Goal: Task Accomplishment & Management: Manage account settings

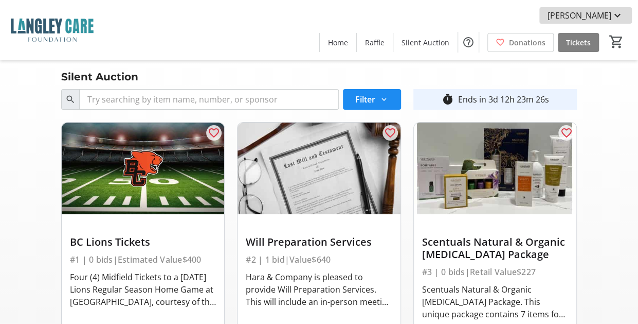
click at [623, 16] on mat-icon at bounding box center [618, 15] width 12 height 12
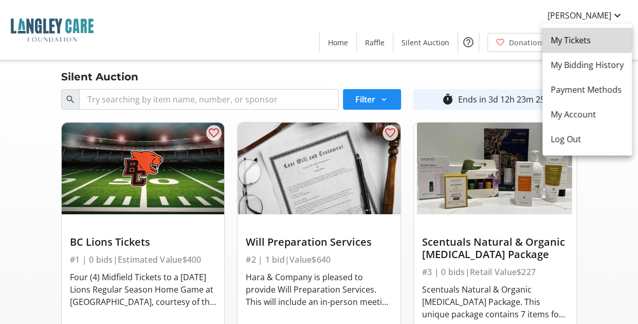
click at [587, 38] on span "My Tickets" at bounding box center [587, 40] width 73 height 12
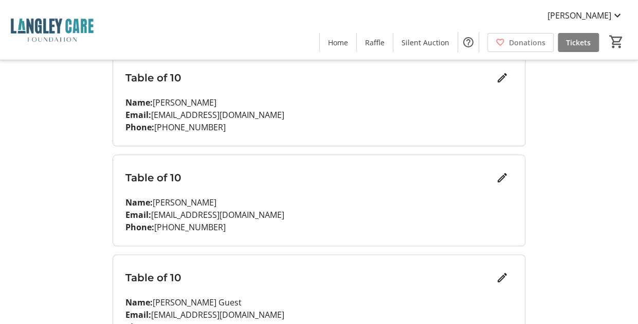
scroll to position [423, 0]
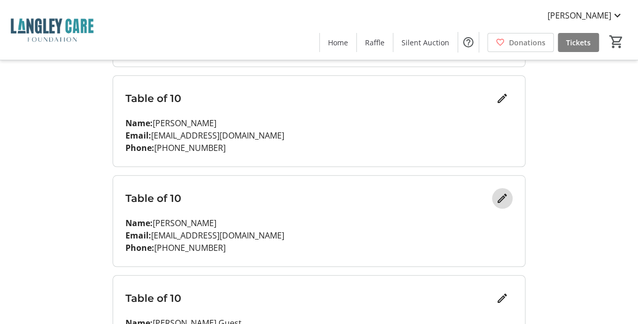
click at [504, 198] on mat-icon "Edit" at bounding box center [502, 198] width 12 height 12
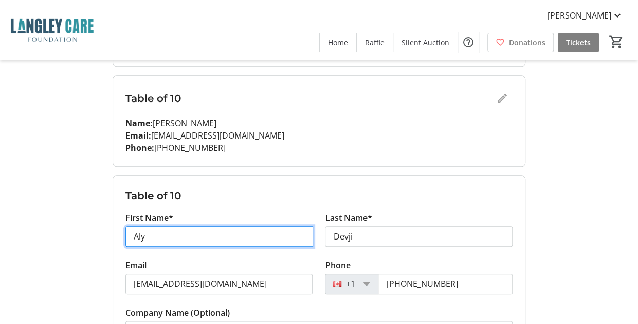
click at [160, 233] on input "Aly" at bounding box center [220, 236] width 188 height 21
type input "[PERSON_NAME]"
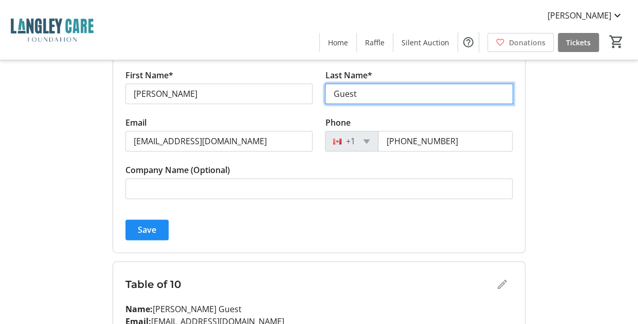
scroll to position [566, 0]
type input "Guest"
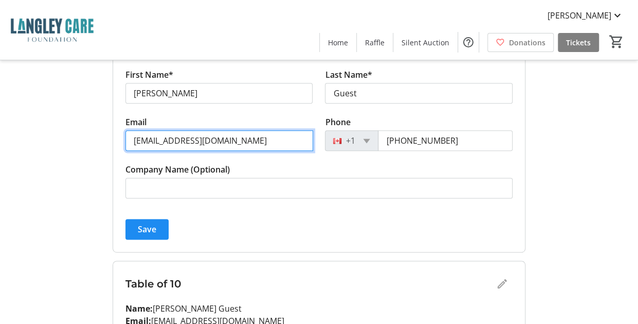
click at [234, 141] on input "[EMAIL_ADDRESS][DOMAIN_NAME]" at bounding box center [220, 140] width 188 height 21
drag, startPoint x: 234, startPoint y: 141, endPoint x: 92, endPoint y: 138, distance: 142.5
click at [92, 138] on div "My Event Tickets Here you can enter guest details for each ticket. Purchased ti…" at bounding box center [319, 113] width 638 height 1359
type input "[EMAIL_ADDRESS][DOMAIN_NAME]"
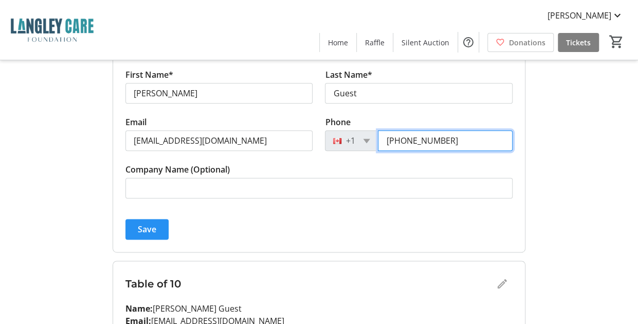
type input "[PHONE_NUMBER]"
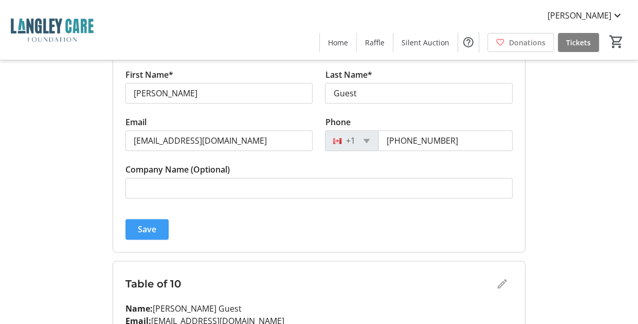
click at [151, 227] on span "Save" at bounding box center [147, 229] width 19 height 12
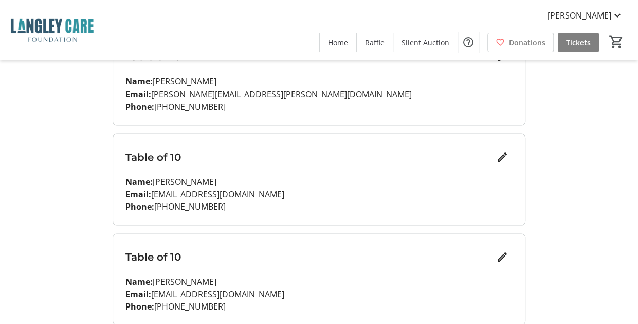
scroll to position [903, 0]
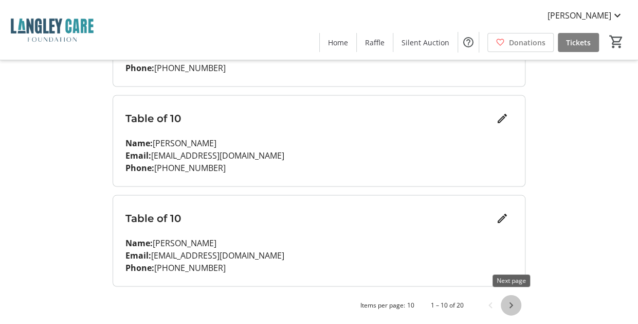
click at [509, 300] on span "Next page" at bounding box center [511, 304] width 21 height 21
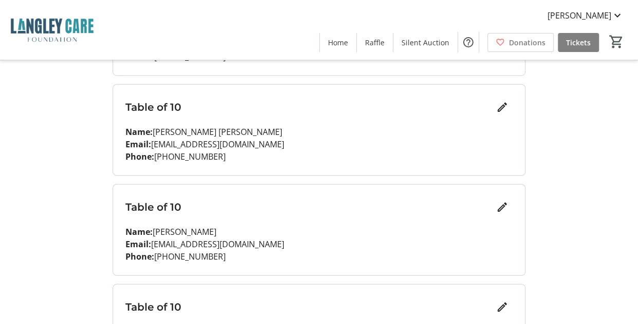
scroll to position [315, 0]
click at [497, 205] on mat-icon "Edit" at bounding box center [502, 206] width 12 height 12
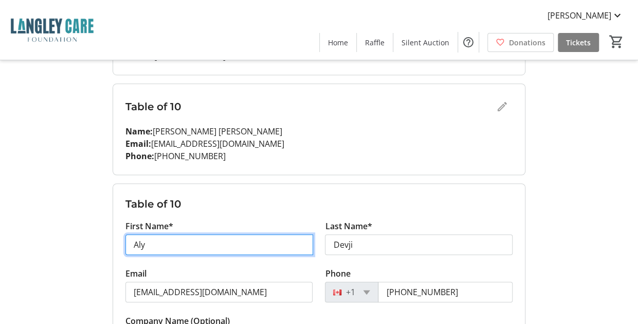
click at [136, 239] on input "Aly" at bounding box center [220, 244] width 188 height 21
type input "Lance"
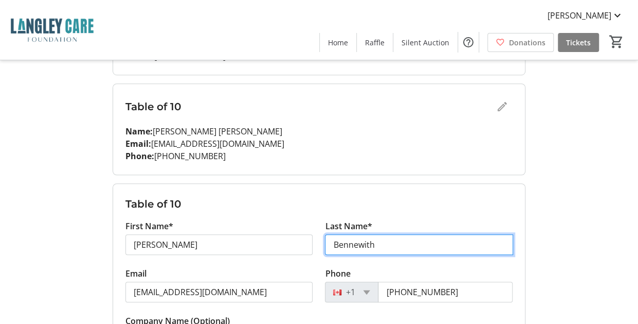
type input "Bennewith"
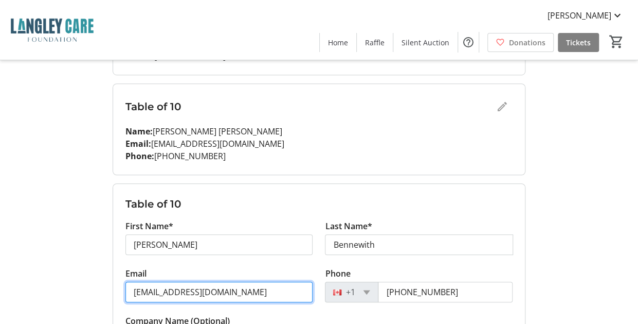
click at [220, 293] on input "[EMAIL_ADDRESS][DOMAIN_NAME]" at bounding box center [220, 291] width 188 height 21
type input "[PERSON_NAME][EMAIL_ADDRESS][DOMAIN_NAME]"
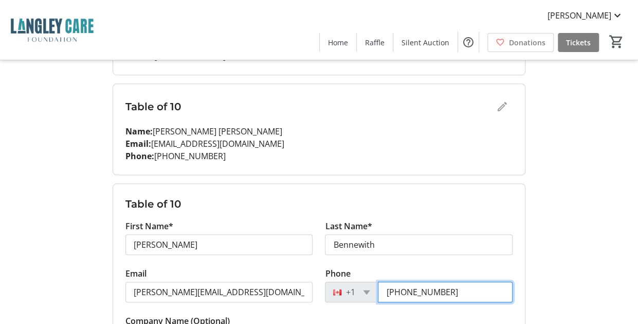
scroll to position [511, 0]
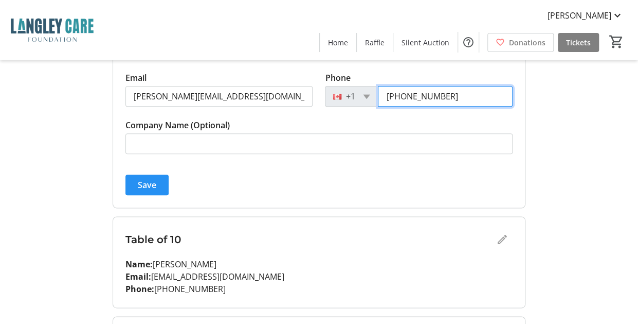
type input "[PHONE_NUMBER]"
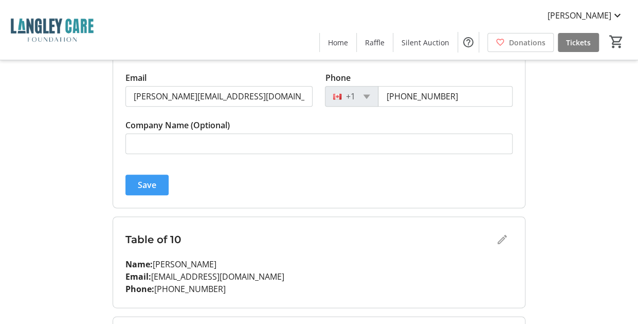
click at [148, 180] on span "Save" at bounding box center [147, 185] width 19 height 12
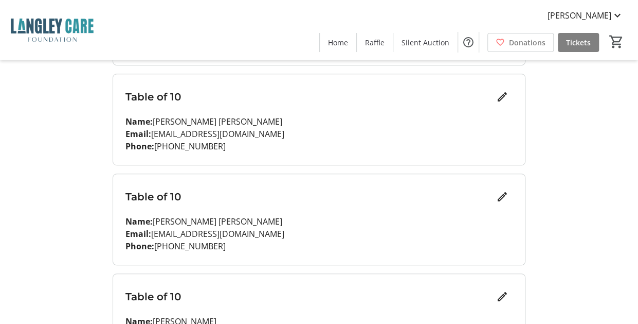
scroll to position [0, 0]
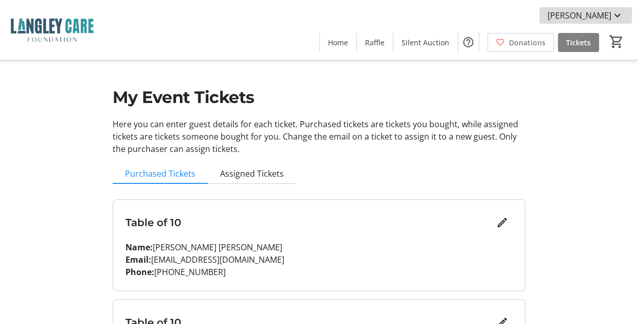
click at [617, 20] on mat-icon at bounding box center [618, 15] width 12 height 12
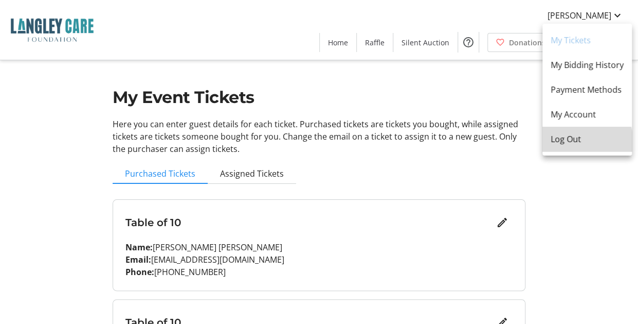
click at [568, 148] on button "Log Out" at bounding box center [588, 139] width 90 height 25
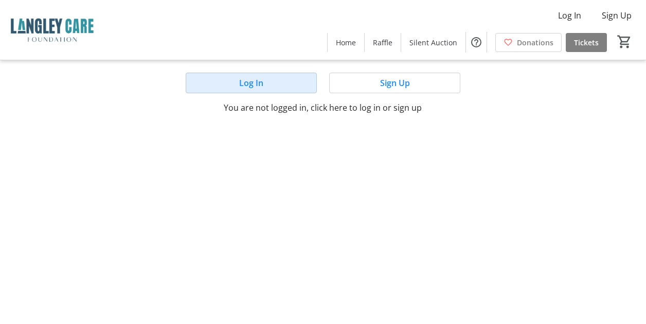
click at [252, 83] on span "Log In" at bounding box center [251, 83] width 24 height 12
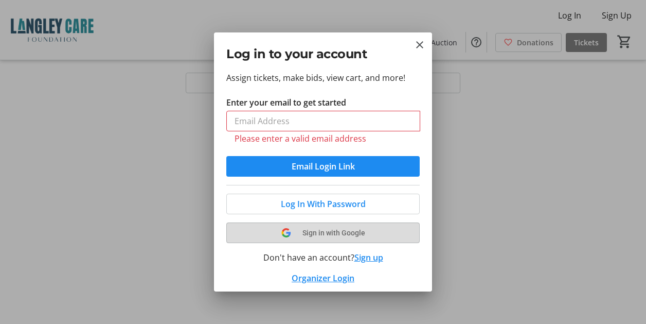
click at [327, 222] on button "Sign in with Google" at bounding box center [322, 232] width 193 height 21
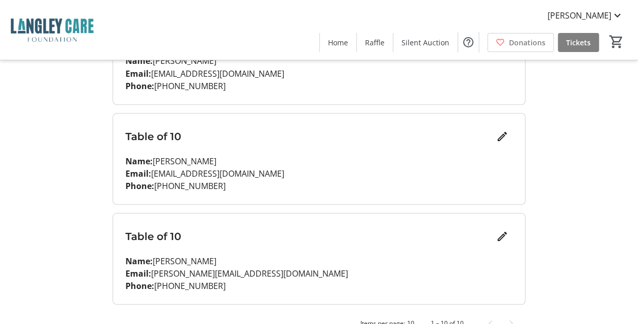
scroll to position [803, 0]
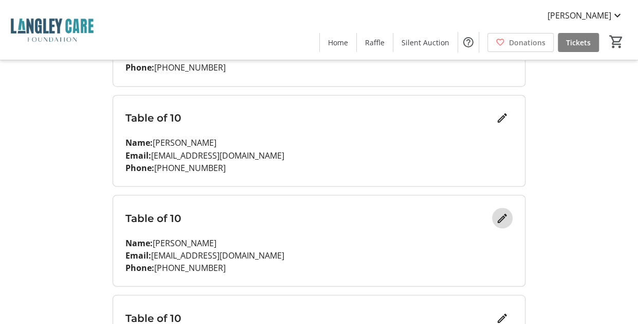
click at [504, 218] on mat-icon "Edit" at bounding box center [502, 217] width 12 height 12
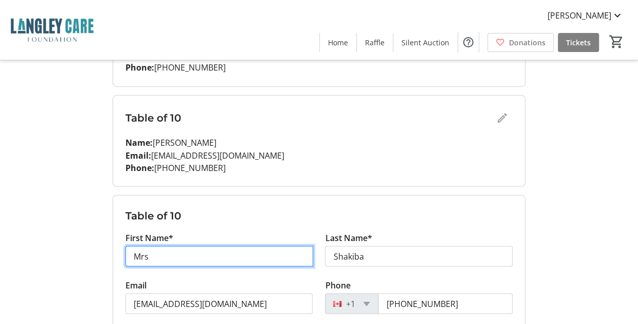
click at [154, 254] on input "Mrs" at bounding box center [220, 255] width 188 height 21
type input "Guler"
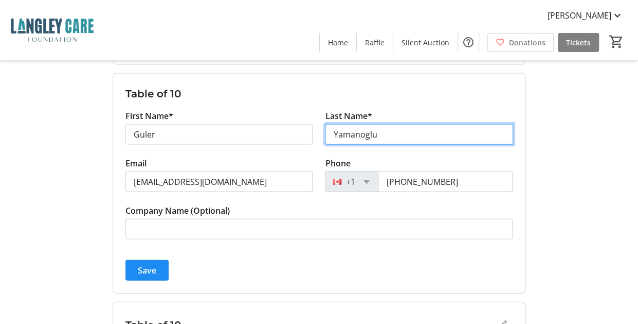
scroll to position [926, 0]
type input "Yamanoglu"
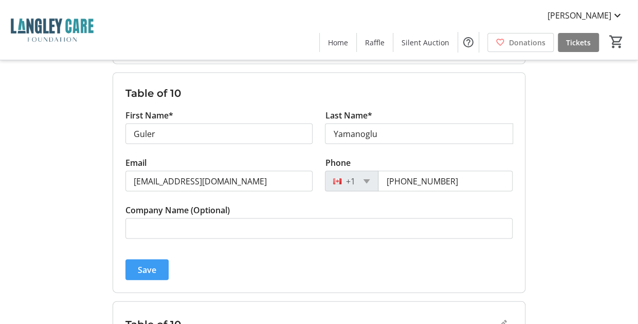
click at [155, 267] on span "Save" at bounding box center [147, 269] width 19 height 12
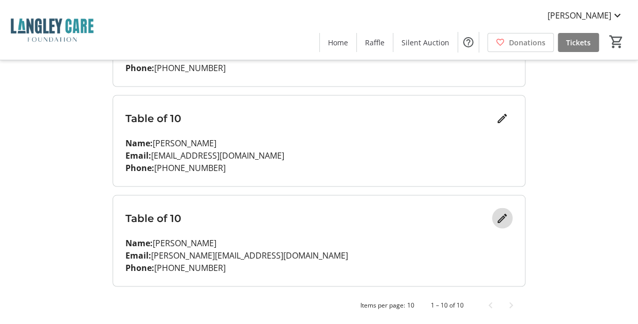
click at [507, 216] on mat-icon "Edit" at bounding box center [502, 217] width 12 height 12
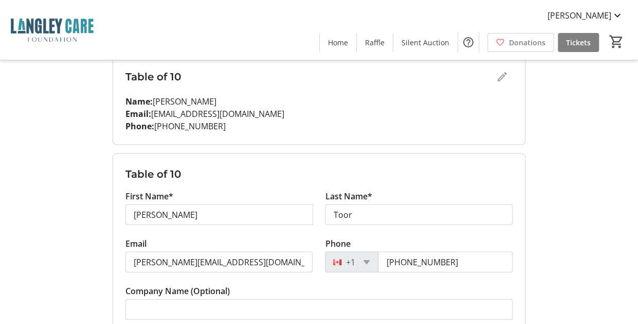
scroll to position [944, 0]
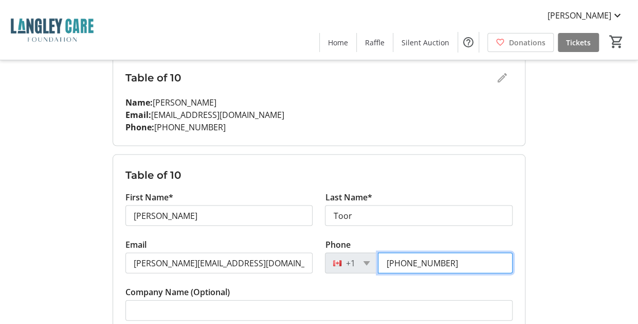
drag, startPoint x: 463, startPoint y: 260, endPoint x: 380, endPoint y: 258, distance: 82.9
click at [380, 258] on input "[PHONE_NUMBER]" at bounding box center [445, 262] width 135 height 21
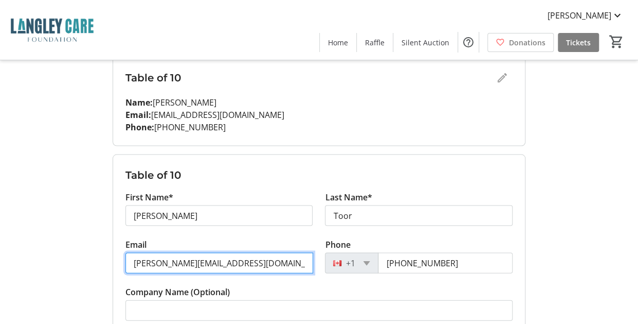
click at [220, 262] on input "[PERSON_NAME][EMAIL_ADDRESS][DOMAIN_NAME]" at bounding box center [220, 262] width 188 height 21
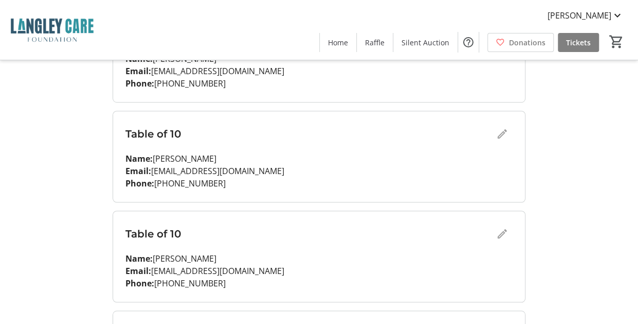
scroll to position [289, 0]
click at [505, 235] on div "Table of 10" at bounding box center [319, 233] width 387 height 21
click at [502, 232] on div "Table of 10" at bounding box center [319, 233] width 387 height 21
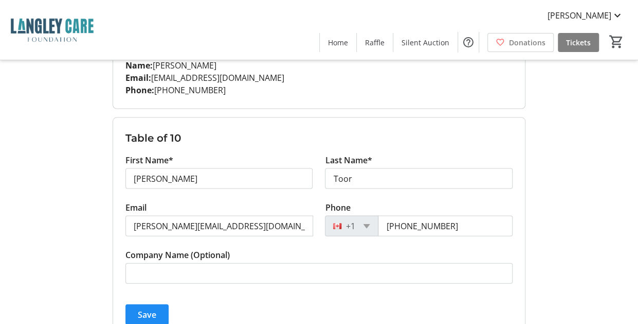
scroll to position [980, 0]
click at [155, 309] on span "Save" at bounding box center [147, 315] width 19 height 12
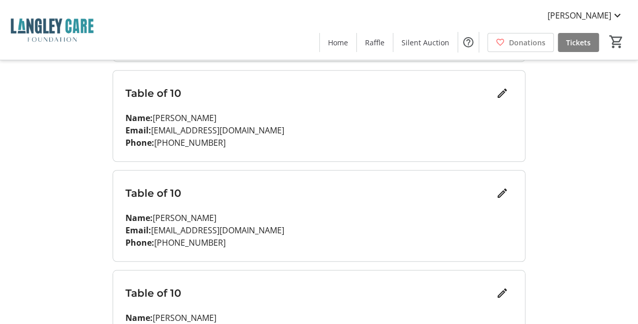
scroll to position [328, 0]
click at [503, 193] on mat-icon "Edit" at bounding box center [502, 193] width 12 height 12
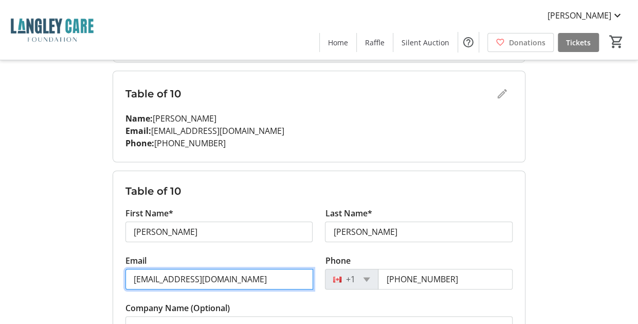
click at [156, 278] on input "hmanat02@gmail.com" at bounding box center [220, 279] width 188 height 21
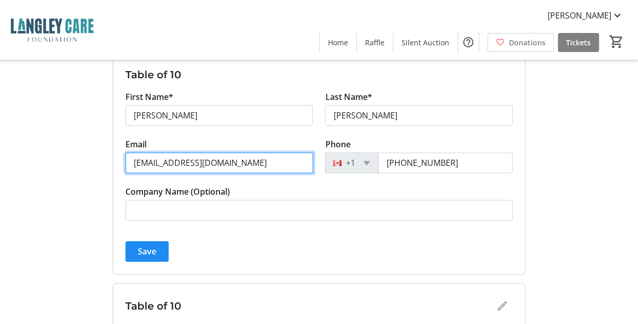
scroll to position [448, 0]
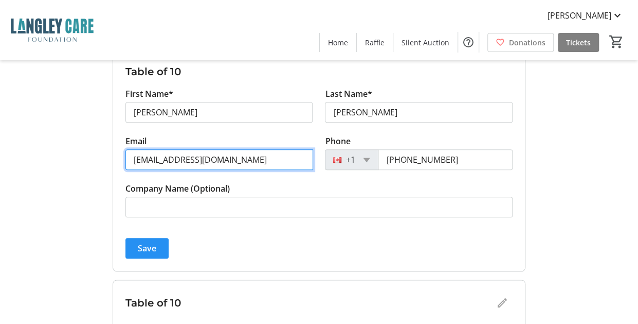
type input "[EMAIL_ADDRESS][DOMAIN_NAME]"
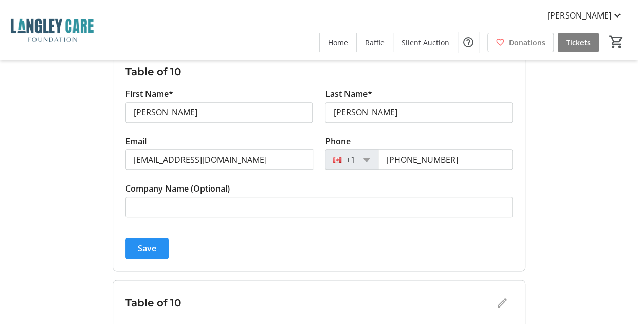
click at [153, 251] on span "Save" at bounding box center [147, 248] width 19 height 12
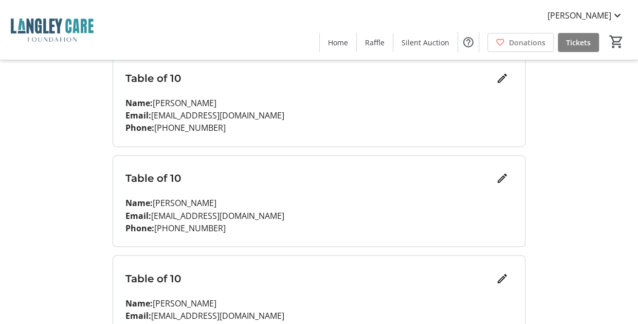
scroll to position [903, 0]
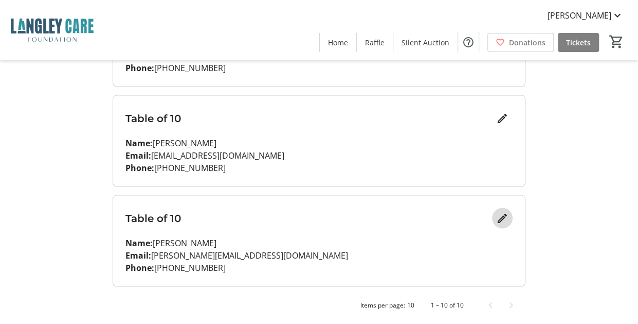
click at [499, 219] on mat-icon "Edit" at bounding box center [502, 217] width 12 height 12
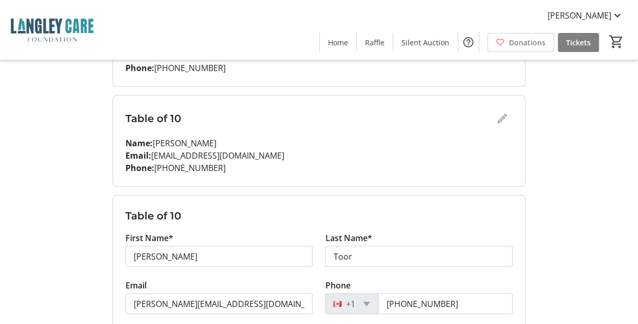
scroll to position [1031, 0]
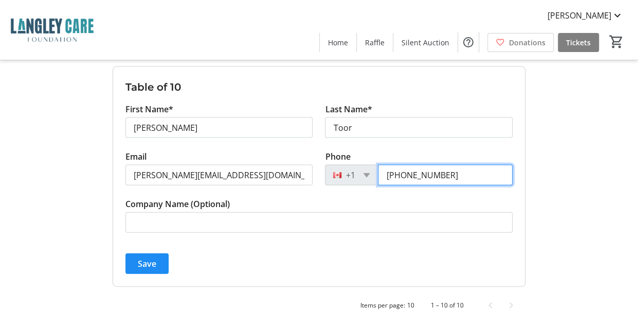
drag, startPoint x: 462, startPoint y: 173, endPoint x: 374, endPoint y: 164, distance: 88.4
click at [374, 165] on div "+1 (604) 644-6097" at bounding box center [419, 175] width 188 height 21
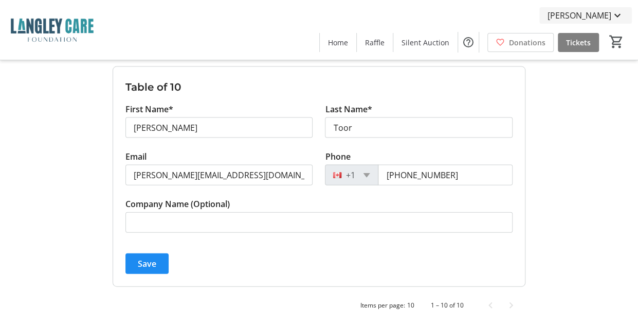
click at [618, 15] on mat-icon at bounding box center [618, 15] width 12 height 12
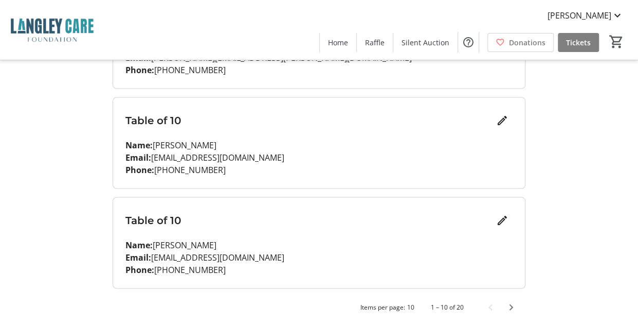
scroll to position [903, 0]
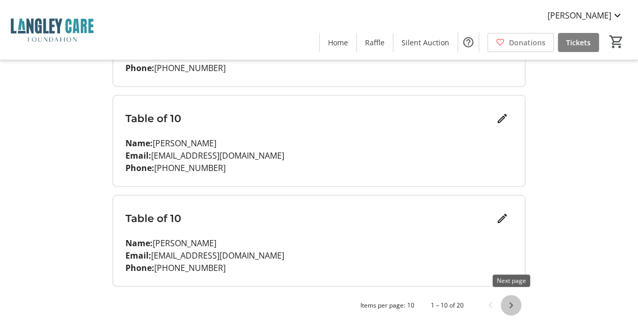
click at [511, 299] on span "Next page" at bounding box center [511, 304] width 21 height 21
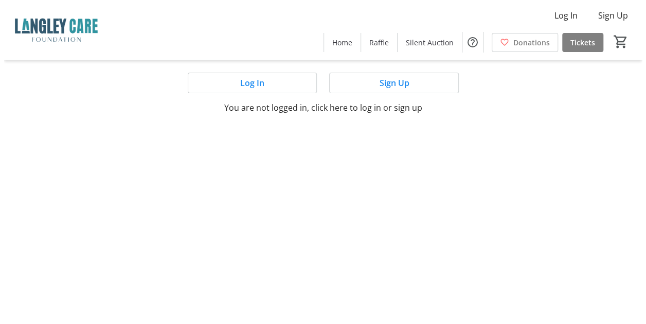
scroll to position [0, 0]
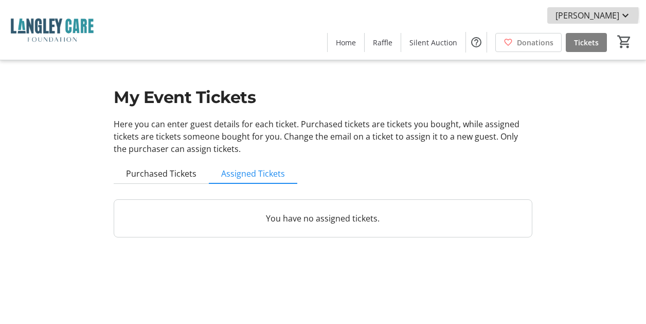
click at [624, 14] on mat-icon at bounding box center [625, 15] width 12 height 12
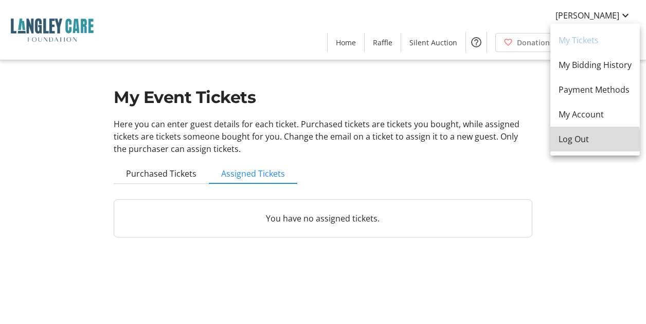
click at [579, 144] on span "Log Out" at bounding box center [595, 139] width 73 height 12
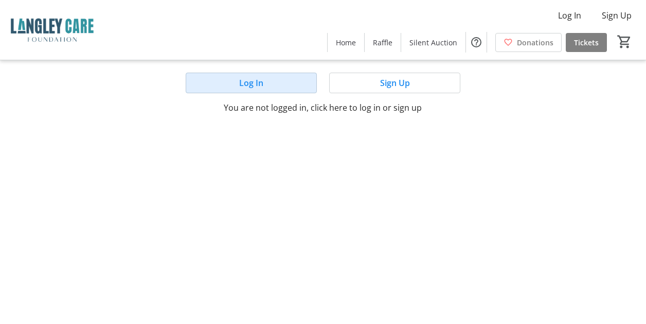
click at [252, 90] on span at bounding box center [251, 82] width 130 height 25
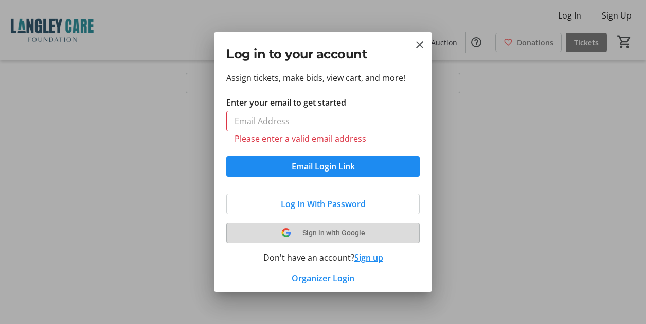
click at [312, 231] on button "Sign in with Google" at bounding box center [322, 232] width 193 height 21
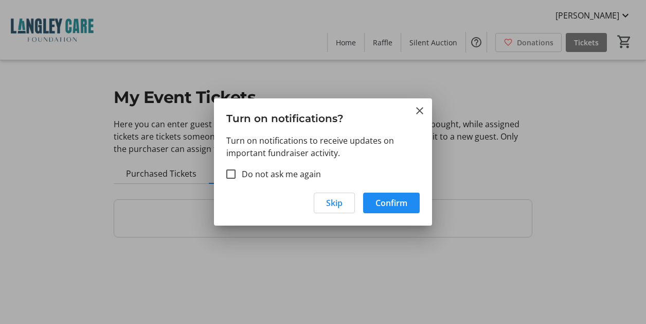
click at [283, 174] on label "Do not ask me again" at bounding box center [278, 174] width 85 height 12
click at [236, 174] on input "Do not ask me again" at bounding box center [230, 173] width 9 height 9
checkbox input "true"
click at [379, 197] on span "Confirm" at bounding box center [392, 203] width 32 height 12
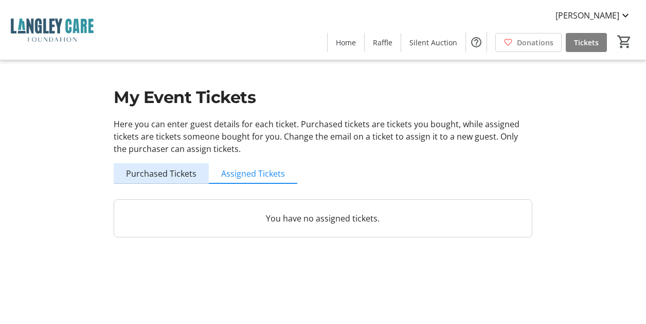
click at [174, 169] on span "Purchased Tickets" at bounding box center [161, 173] width 70 height 8
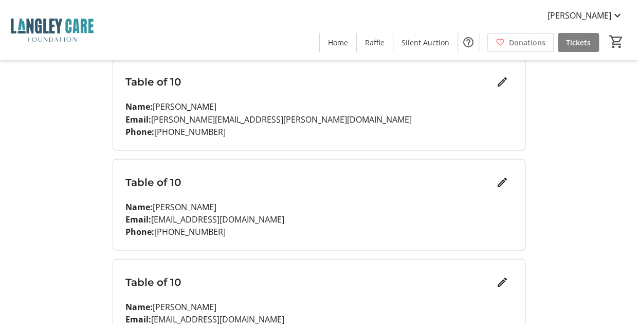
scroll to position [903, 0]
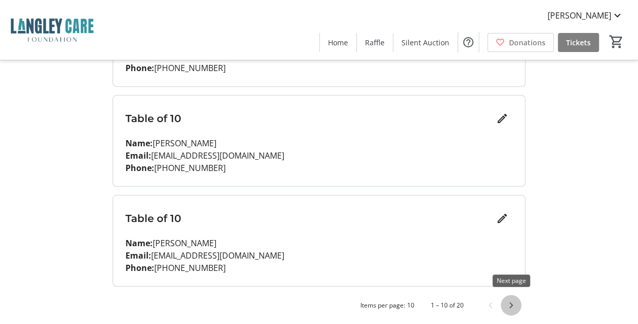
click at [508, 305] on span "Next page" at bounding box center [511, 304] width 21 height 21
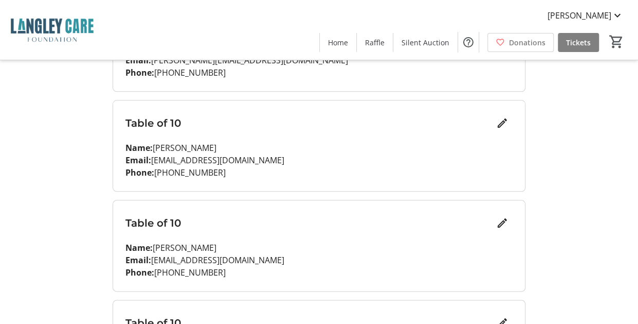
scroll to position [516, 0]
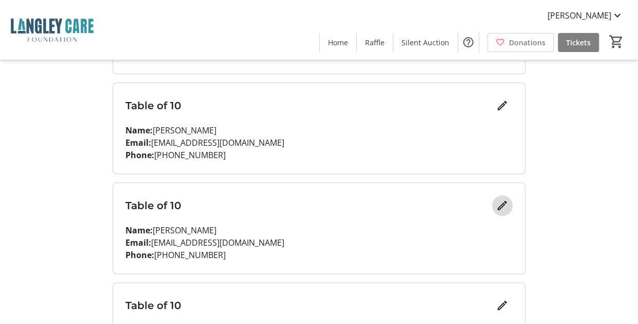
click at [504, 202] on mat-icon "Edit" at bounding box center [502, 205] width 12 height 12
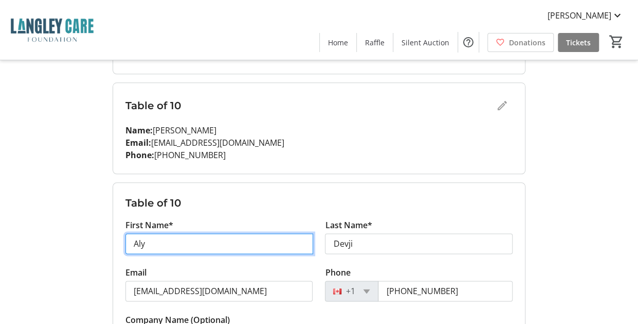
click at [164, 245] on input "Aly" at bounding box center [220, 243] width 188 height 21
type input "[PERSON_NAME]"
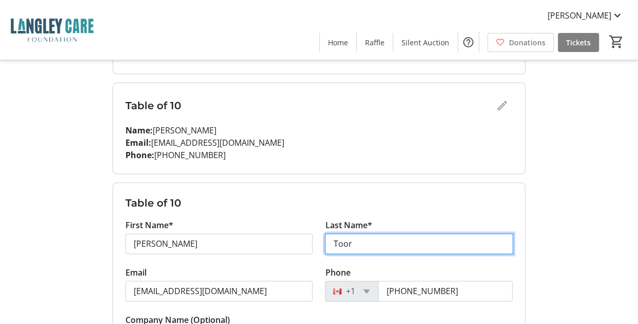
type input "Toor"
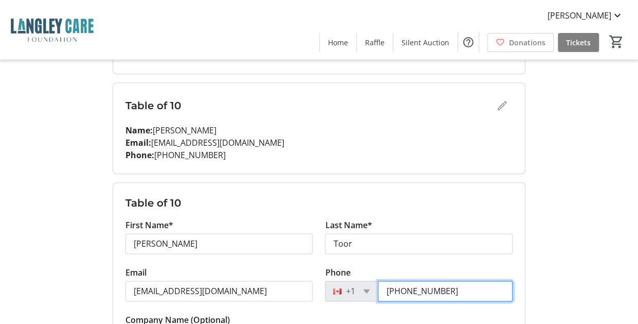
click at [461, 293] on input "[PHONE_NUMBER]" at bounding box center [445, 290] width 135 height 21
type input "6"
paste input "[PHONE_NUMBER]"
type input "[PHONE_NUMBER]"
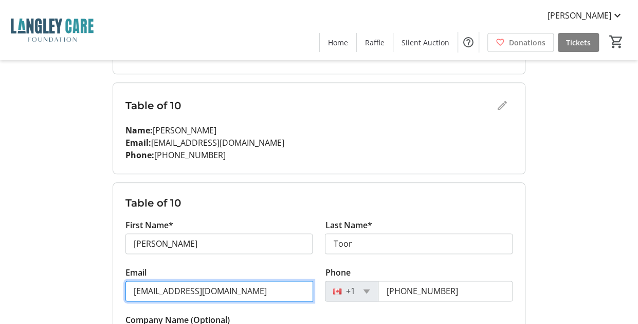
click at [216, 285] on input "[EMAIL_ADDRESS][DOMAIN_NAME]" at bounding box center [220, 290] width 188 height 21
drag, startPoint x: 216, startPoint y: 285, endPoint x: 109, endPoint y: 278, distance: 107.2
click at [109, 278] on div "My Event Tickets Here you can enter guest details for each ticket. Purchased ti…" at bounding box center [318, 163] width 425 height 1359
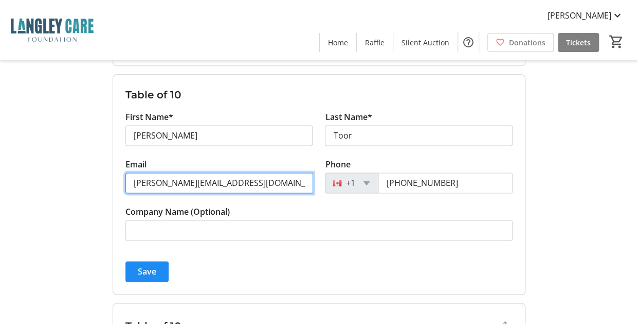
scroll to position [626, 0]
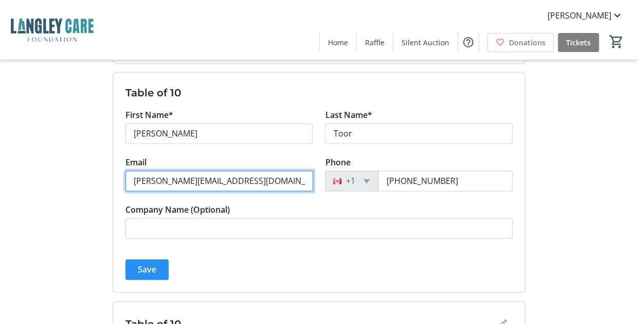
type input "[PERSON_NAME][EMAIL_ADDRESS][DOMAIN_NAME]"
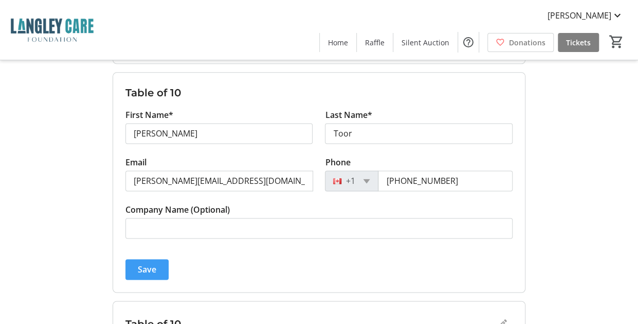
click at [152, 263] on span "Save" at bounding box center [147, 269] width 19 height 12
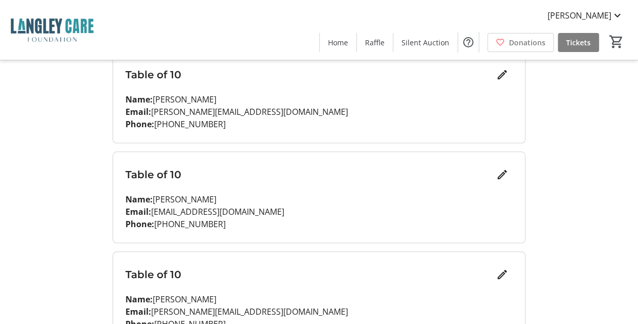
scroll to position [448, 0]
click at [501, 173] on mat-icon "Edit" at bounding box center [502, 174] width 12 height 12
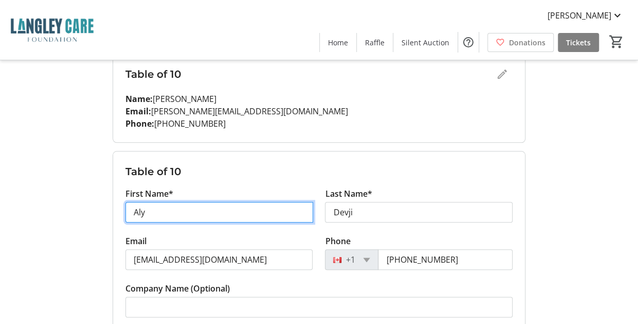
click at [177, 216] on input "Aly" at bounding box center [220, 212] width 188 height 21
type input "[PERSON_NAME]"
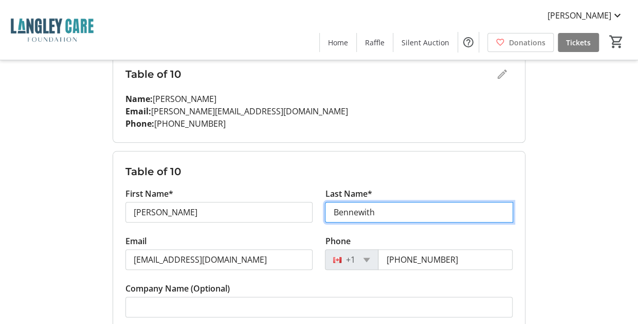
type input "Bennewith"
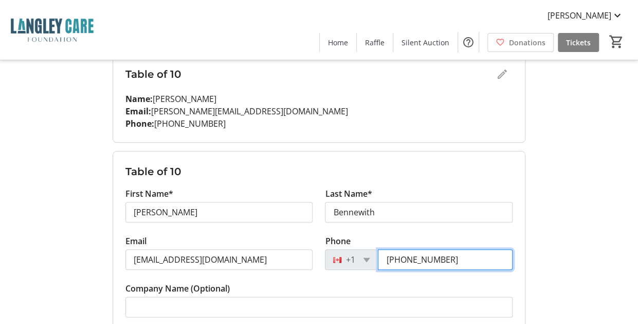
click at [451, 252] on input "[PHONE_NUMBER]" at bounding box center [445, 259] width 135 height 21
drag, startPoint x: 451, startPoint y: 252, endPoint x: 372, endPoint y: 247, distance: 78.9
click at [372, 249] on div "[PHONE_NUMBER]" at bounding box center [419, 259] width 188 height 21
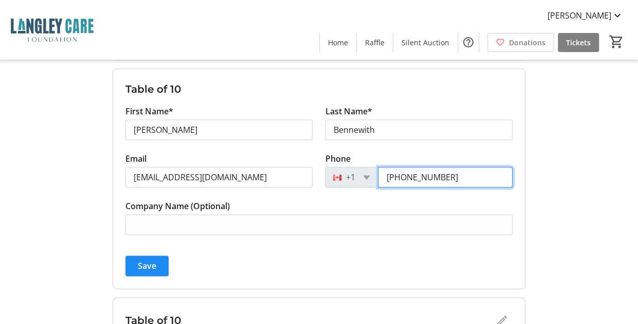
scroll to position [530, 0]
type input "[PHONE_NUMBER]"
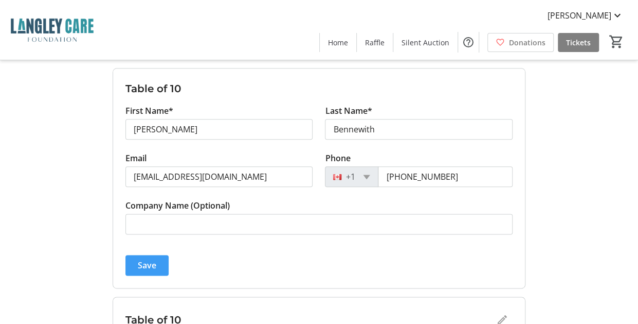
click at [149, 263] on span "Save" at bounding box center [147, 265] width 19 height 12
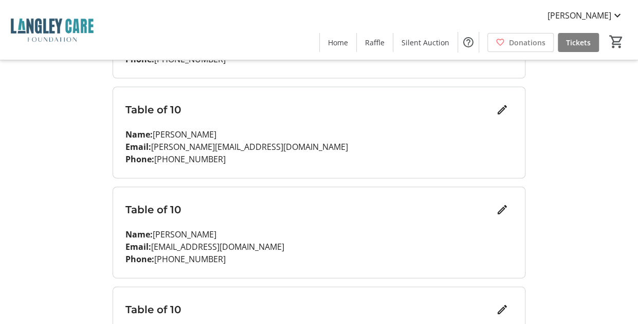
scroll to position [612, 0]
click at [504, 203] on mat-icon "Edit" at bounding box center [502, 209] width 12 height 12
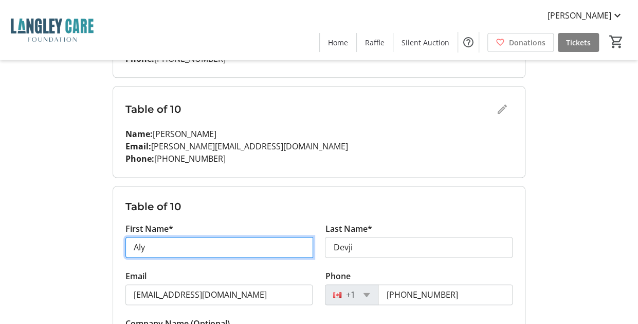
click at [155, 242] on input "Aly" at bounding box center [220, 247] width 188 height 21
type input "[PERSON_NAME]"
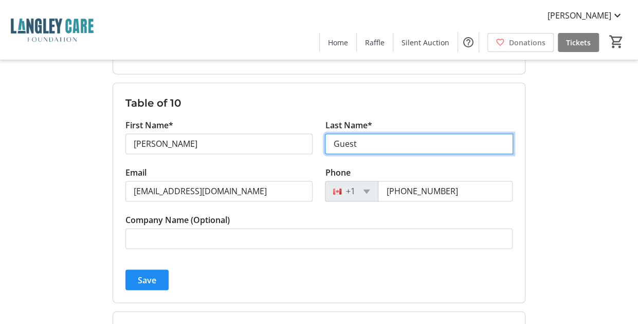
scroll to position [721, 0]
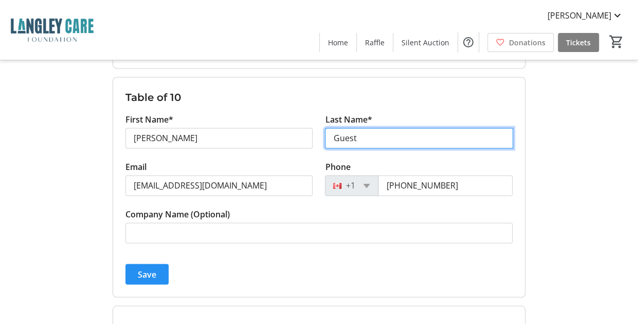
type input "Guest"
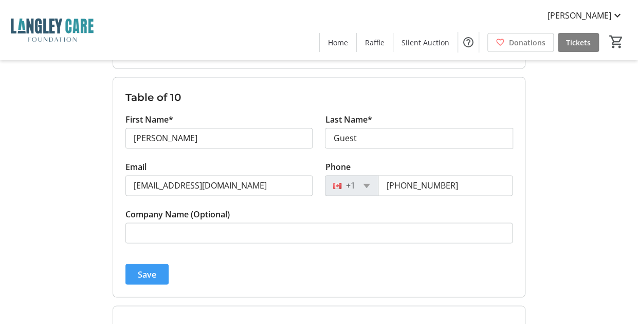
click at [153, 262] on span "submit" at bounding box center [147, 273] width 43 height 25
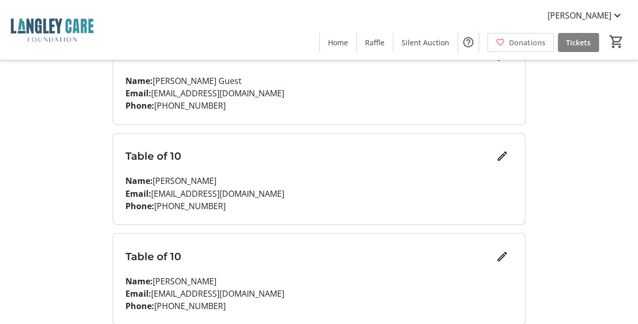
scroll to position [766, 0]
click at [507, 150] on mat-icon "Edit" at bounding box center [502, 155] width 12 height 12
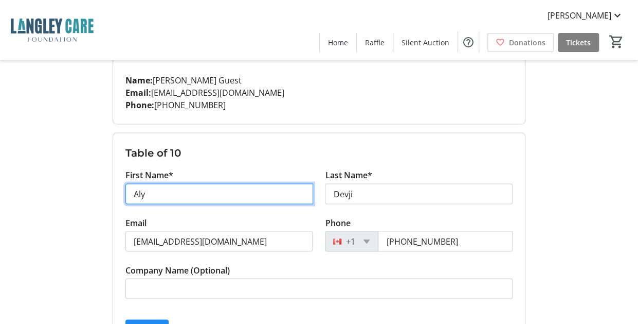
click at [164, 195] on input "Aly" at bounding box center [220, 193] width 188 height 21
type input "Pearl"
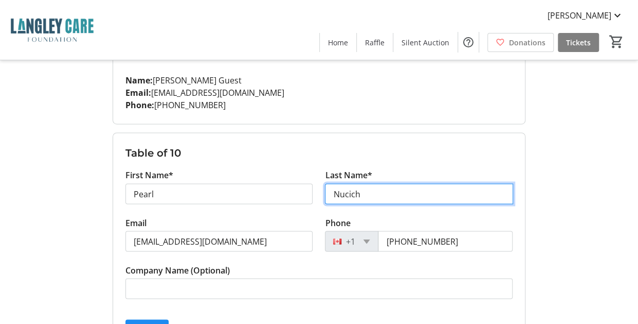
type input "Nucich"
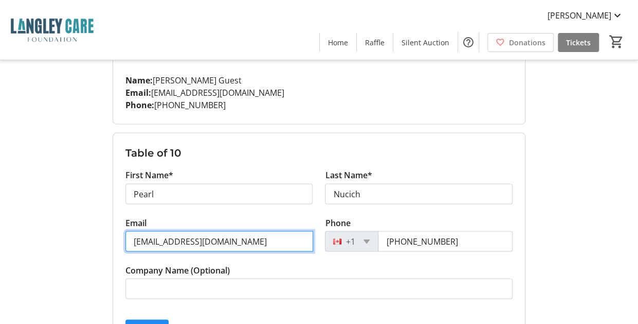
click at [224, 239] on input "[EMAIL_ADDRESS][DOMAIN_NAME]" at bounding box center [220, 240] width 188 height 21
drag, startPoint x: 224, startPoint y: 239, endPoint x: 120, endPoint y: 233, distance: 104.1
click at [120, 233] on div "Email [EMAIL_ADDRESS][DOMAIN_NAME]" at bounding box center [219, 239] width 200 height 47
type input "[EMAIL_ADDRESS][DOMAIN_NAME]"
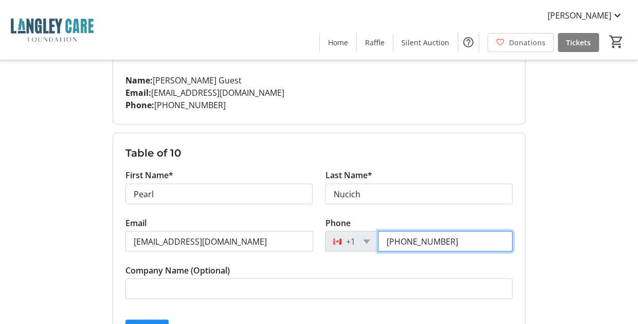
click at [451, 242] on input "[PHONE_NUMBER]" at bounding box center [445, 240] width 135 height 21
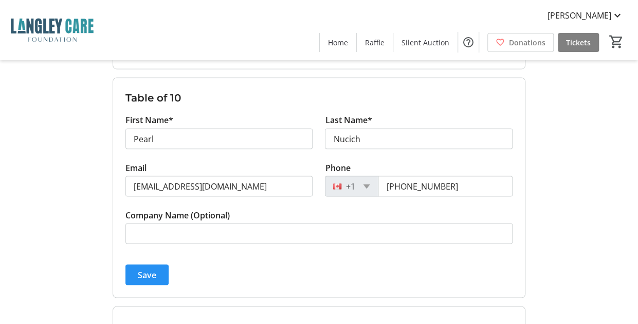
click at [155, 271] on span "Save" at bounding box center [147, 274] width 19 height 12
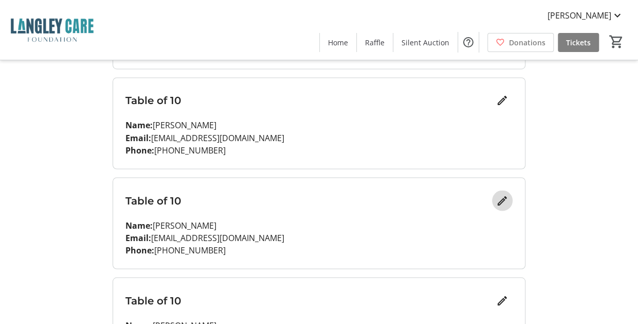
click at [504, 195] on mat-icon "Edit" at bounding box center [502, 200] width 12 height 12
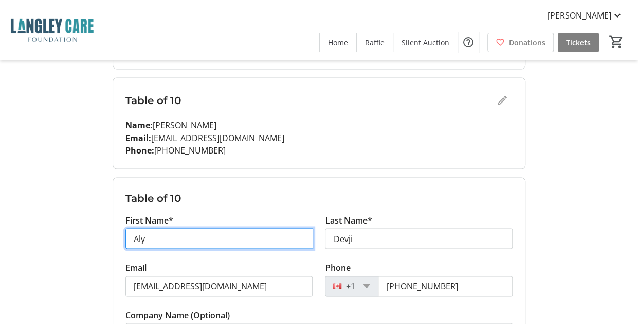
click at [170, 237] on input "Aly" at bounding box center [220, 238] width 188 height 21
type input "[PERSON_NAME]"
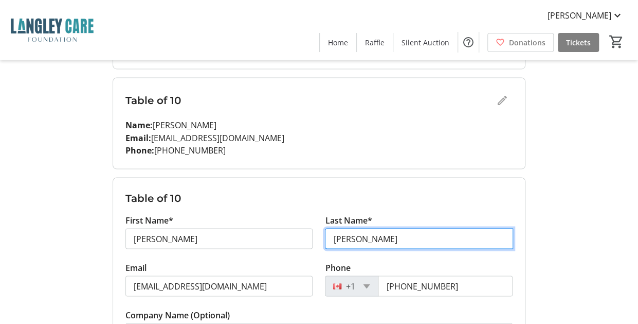
type input "[PERSON_NAME]"
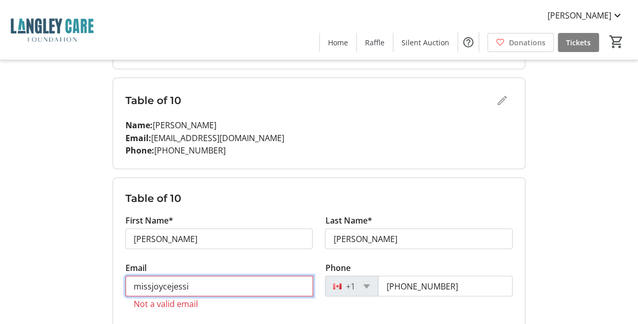
click at [210, 287] on input "missjoycejessi" at bounding box center [220, 285] width 188 height 21
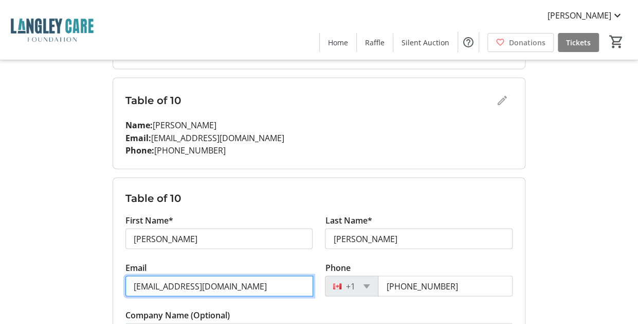
type input "[EMAIL_ADDRESS][DOMAIN_NAME]"
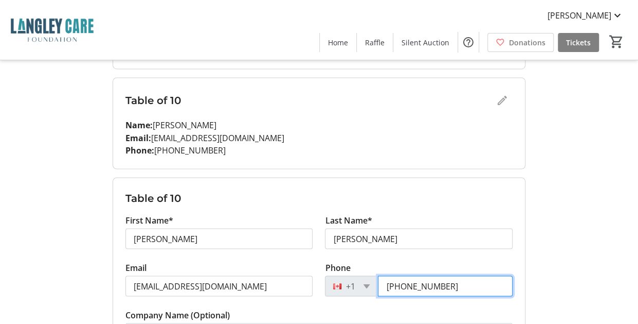
click at [453, 281] on input "[PHONE_NUMBER]" at bounding box center [445, 285] width 135 height 21
type input "6"
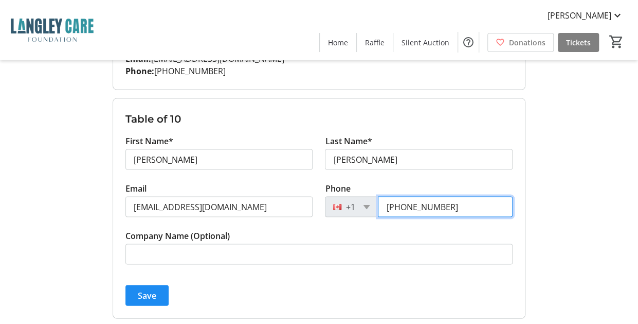
scroll to position [900, 0]
type input "[PHONE_NUMBER]"
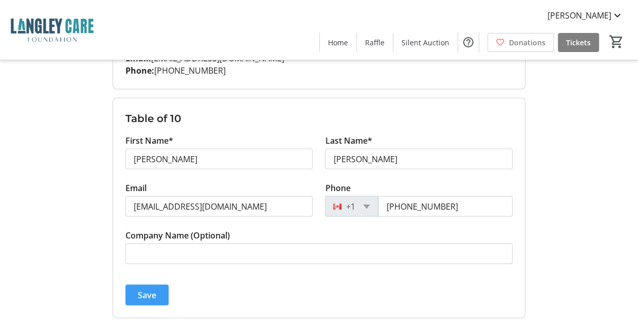
click at [153, 291] on span "Save" at bounding box center [147, 294] width 19 height 12
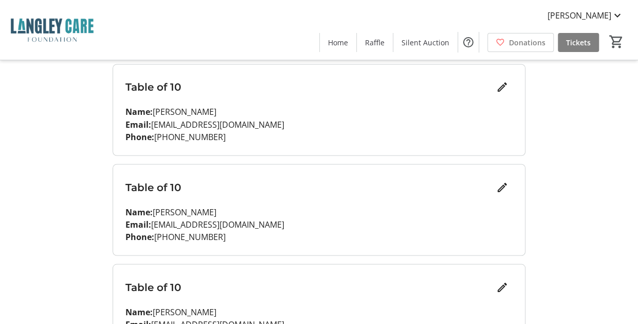
scroll to position [822, 0]
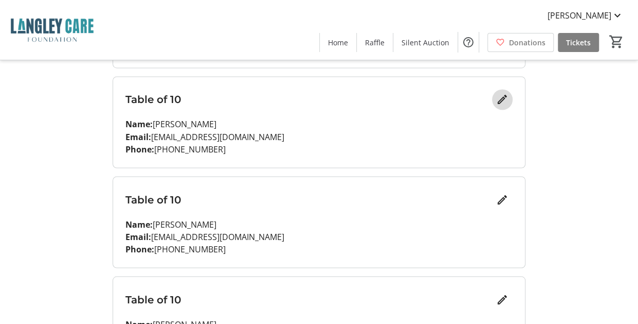
click at [509, 100] on span "Edit" at bounding box center [502, 99] width 21 height 21
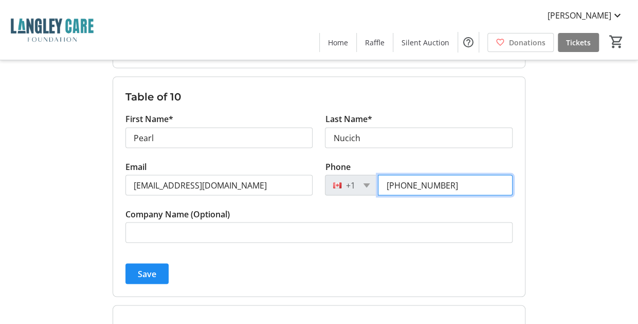
drag, startPoint x: 446, startPoint y: 182, endPoint x: 375, endPoint y: 185, distance: 71.1
drag, startPoint x: 375, startPoint y: 185, endPoint x: 290, endPoint y: 243, distance: 102.8
click at [290, 243] on tr-form-field "Company Name (Optional)" at bounding box center [319, 230] width 387 height 47
drag, startPoint x: 446, startPoint y: 182, endPoint x: 370, endPoint y: 175, distance: 76.4
drag, startPoint x: 370, startPoint y: 175, endPoint x: 446, endPoint y: 180, distance: 76.3
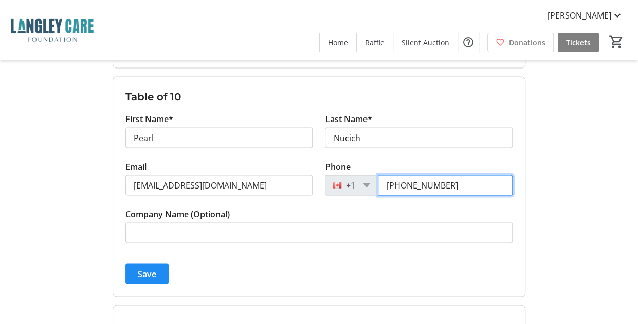
click at [446, 180] on input "[PHONE_NUMBER]" at bounding box center [445, 184] width 135 height 21
drag, startPoint x: 446, startPoint y: 180, endPoint x: 369, endPoint y: 176, distance: 76.7
click at [369, 176] on div "[PHONE_NUMBER]" at bounding box center [419, 184] width 188 height 21
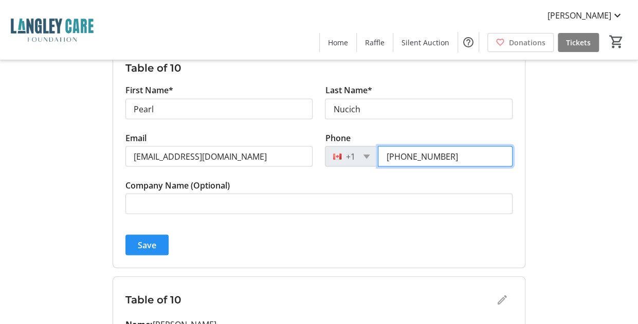
type input "[PHONE_NUMBER]"
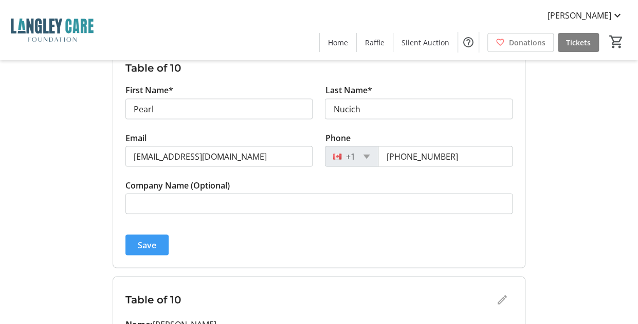
click at [148, 248] on span "submit" at bounding box center [147, 244] width 43 height 25
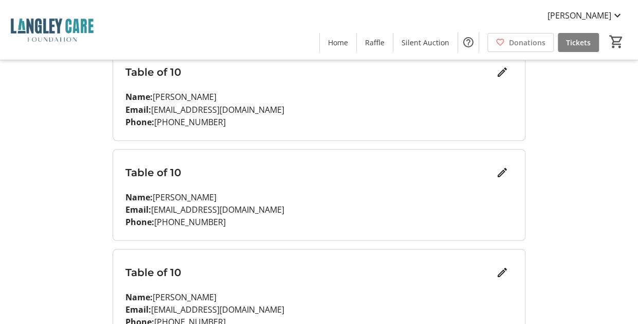
scroll to position [903, 0]
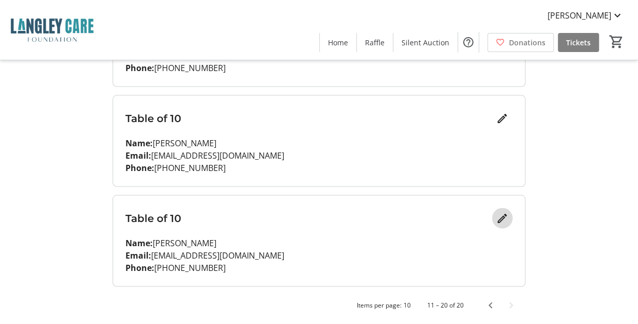
click at [495, 217] on span "Edit" at bounding box center [502, 217] width 21 height 21
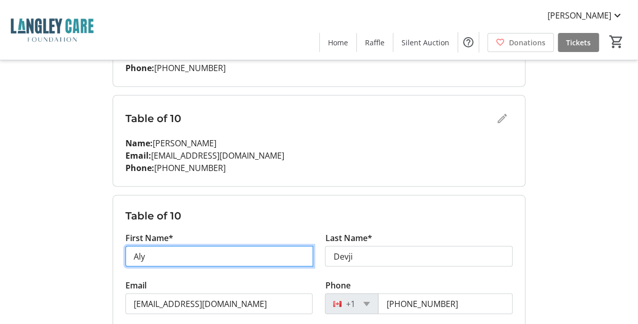
click at [151, 253] on input "Aly" at bounding box center [220, 255] width 188 height 21
type input "[PERSON_NAME]"
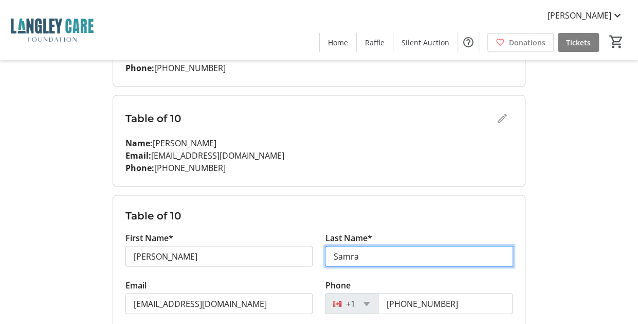
type input "Samra"
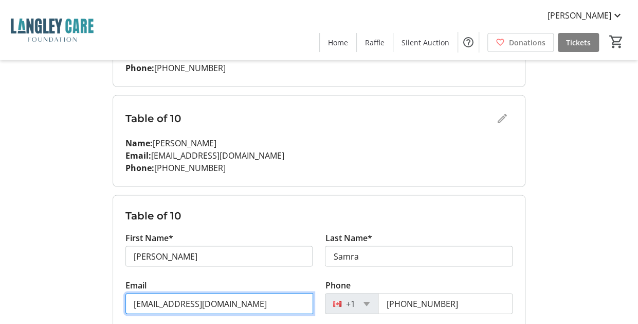
click at [222, 299] on input "[EMAIL_ADDRESS][DOMAIN_NAME]" at bounding box center [220, 303] width 188 height 21
drag, startPoint x: 222, startPoint y: 299, endPoint x: 129, endPoint y: 298, distance: 93.6
click at [129, 298] on input "[EMAIL_ADDRESS][DOMAIN_NAME]" at bounding box center [220, 303] width 188 height 21
type input "[PERSON_NAME][EMAIL_ADDRESS][DOMAIN_NAME]"
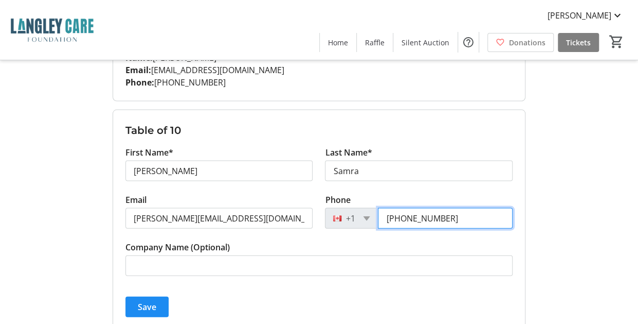
scroll to position [1031, 0]
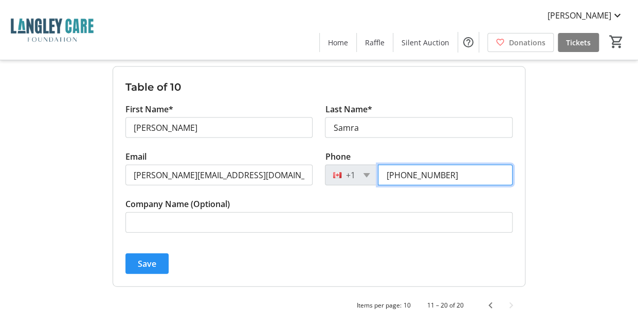
type input "[PHONE_NUMBER]"
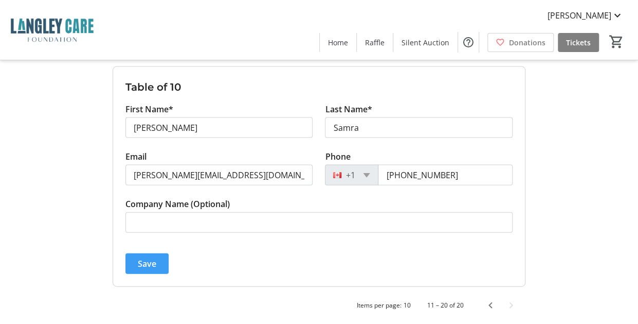
click at [145, 257] on span "Save" at bounding box center [147, 263] width 19 height 12
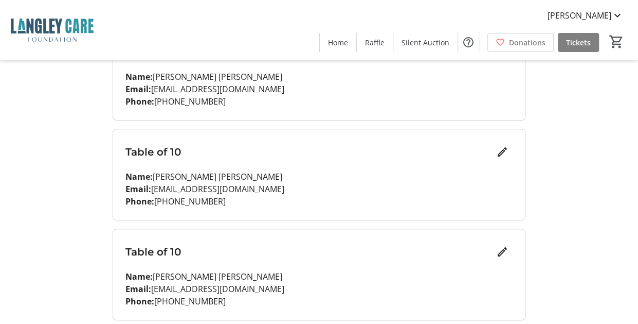
scroll to position [0, 0]
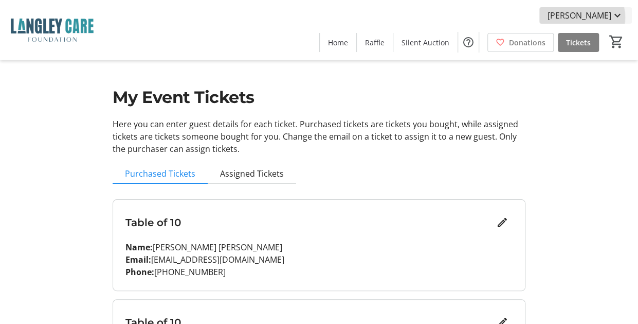
click at [613, 17] on mat-icon at bounding box center [618, 15] width 12 height 12
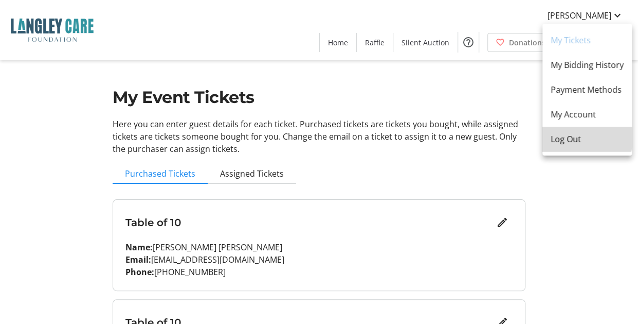
click at [575, 135] on span "Log Out" at bounding box center [587, 139] width 73 height 12
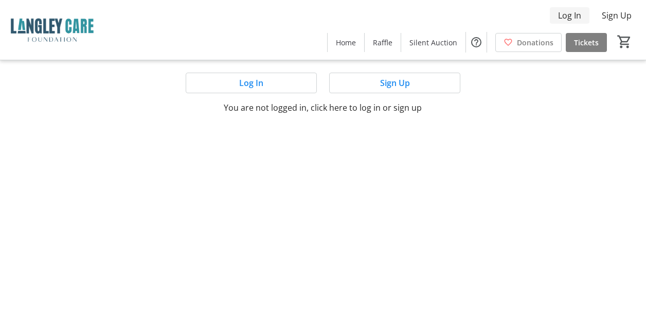
click at [578, 17] on span "Log In" at bounding box center [569, 15] width 23 height 12
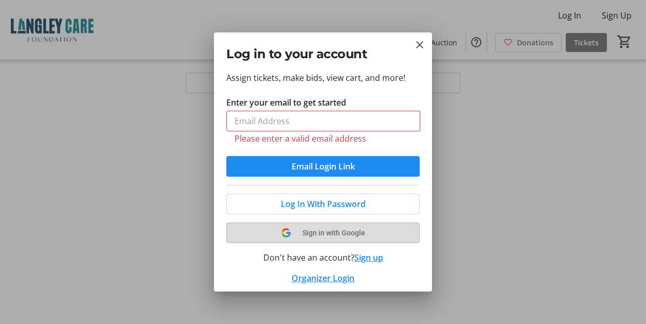
click at [309, 230] on button "Sign in with Google" at bounding box center [322, 232] width 193 height 21
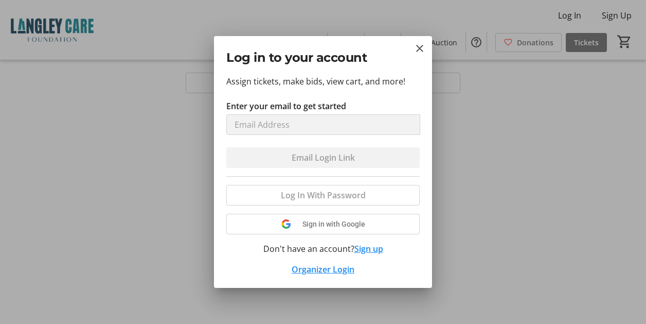
click at [335, 228] on div "Log In With Password Sign in with Google Don't have an account? Sign up Organiz…" at bounding box center [322, 225] width 193 height 99
click at [318, 219] on div "Log In With Password Sign in with Google Don't have an account? Sign up Organiz…" at bounding box center [322, 225] width 193 height 99
click at [420, 52] on mat-icon "Close" at bounding box center [420, 48] width 12 height 12
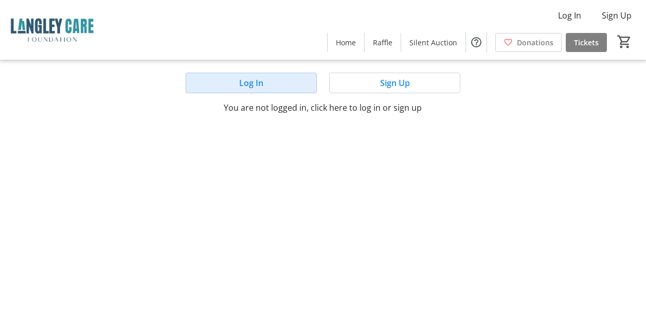
click at [292, 79] on span at bounding box center [251, 82] width 130 height 25
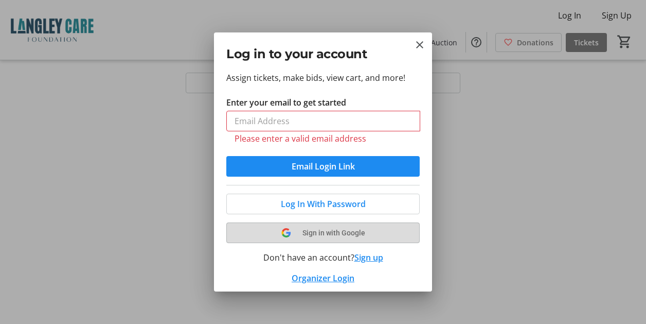
click at [310, 228] on span "Sign in with Google" at bounding box center [334, 232] width 63 height 8
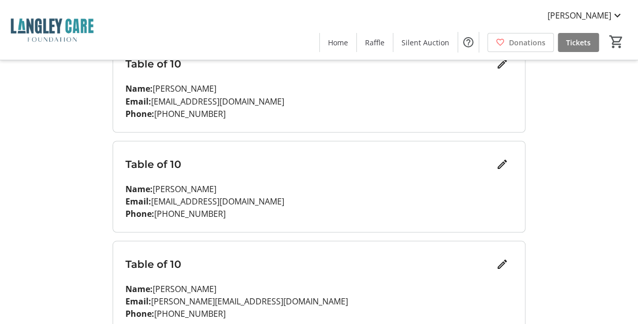
scroll to position [903, 0]
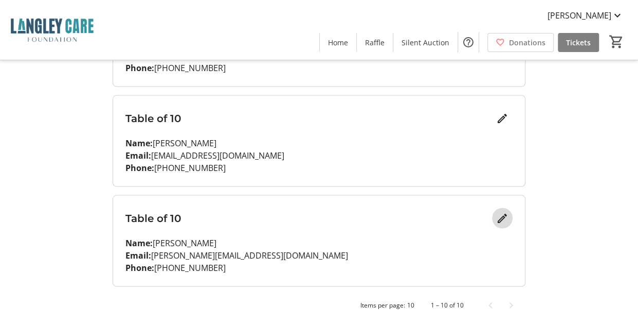
click at [501, 217] on mat-icon "Edit" at bounding box center [502, 217] width 12 height 12
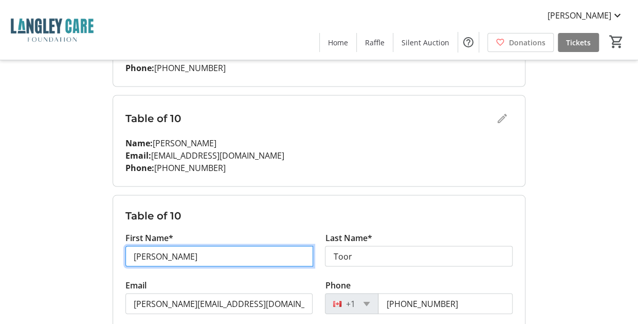
click at [154, 254] on input "[PERSON_NAME]" at bounding box center [220, 255] width 188 height 21
type input "Maneha"
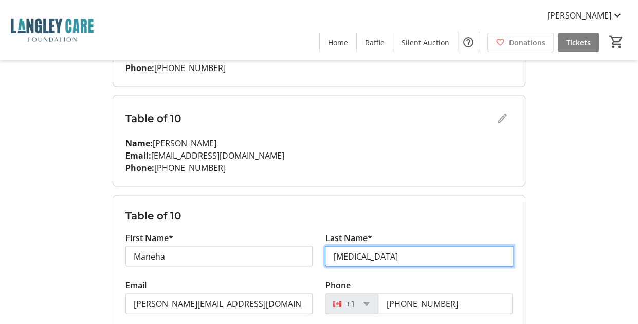
type input "[MEDICAL_DATA]"
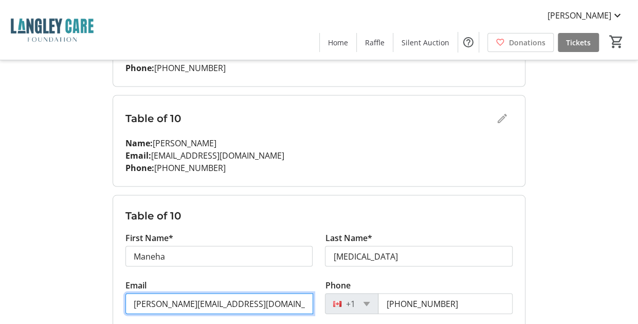
click at [210, 304] on input "[PERSON_NAME][EMAIL_ADDRESS][DOMAIN_NAME]" at bounding box center [220, 303] width 188 height 21
drag, startPoint x: 210, startPoint y: 300, endPoint x: 105, endPoint y: 300, distance: 105.0
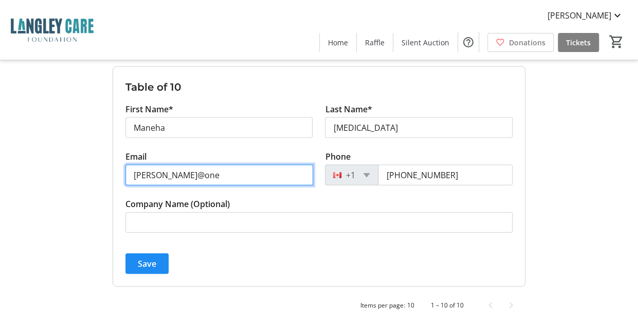
scroll to position [1030, 0]
type input "[PERSON_NAME][EMAIL_ADDRESS][DOMAIN_NAME]"
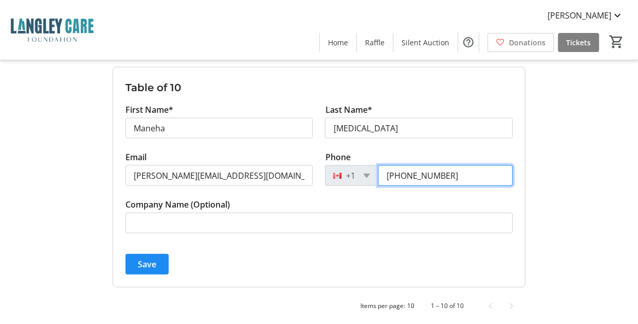
scroll to position [1031, 0]
type input "[PHONE_NUMBER]"
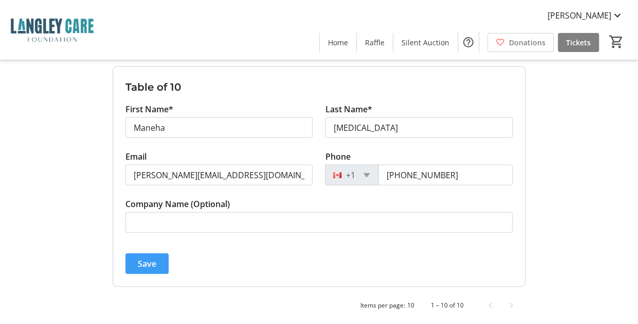
click at [150, 259] on span "Save" at bounding box center [147, 263] width 19 height 12
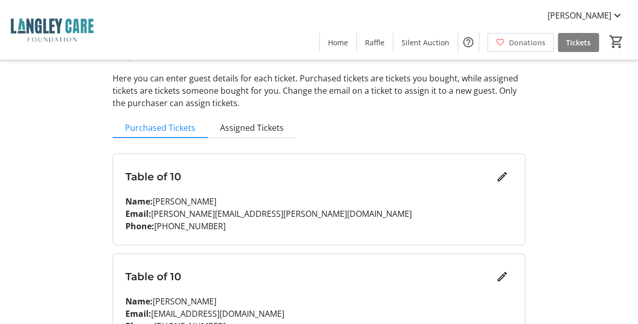
scroll to position [22, 0]
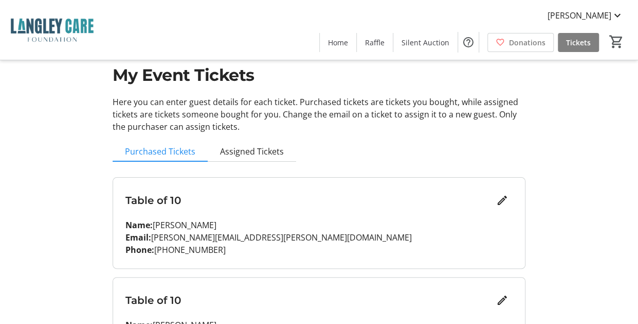
click at [150, 259] on div "Table of 10 Name: [PERSON_NAME] Email: [PERSON_NAME][EMAIL_ADDRESS][PERSON_NAME…" at bounding box center [319, 222] width 412 height 91
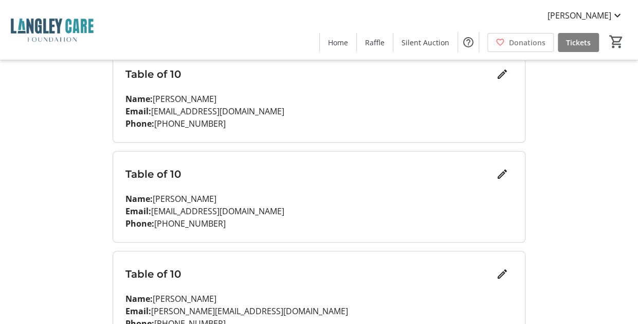
scroll to position [0, 0]
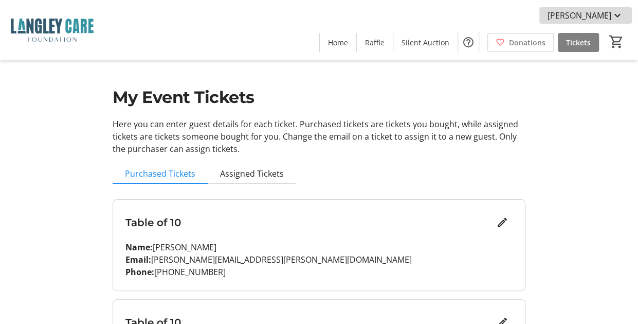
click at [620, 13] on mat-icon at bounding box center [618, 15] width 12 height 12
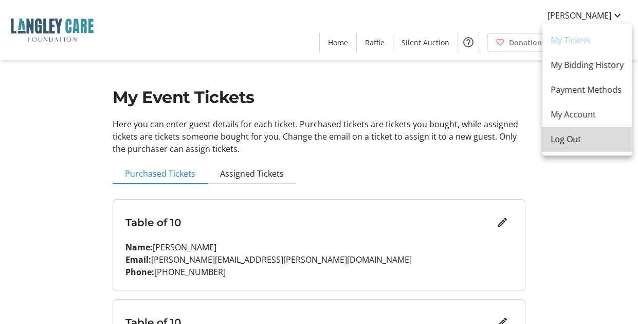
click at [574, 134] on span "Log Out" at bounding box center [587, 139] width 73 height 12
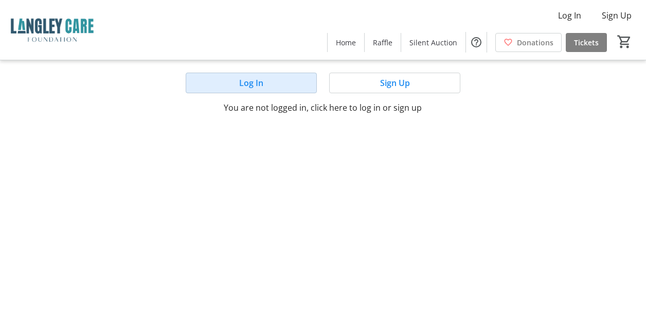
click at [272, 87] on span at bounding box center [251, 82] width 130 height 25
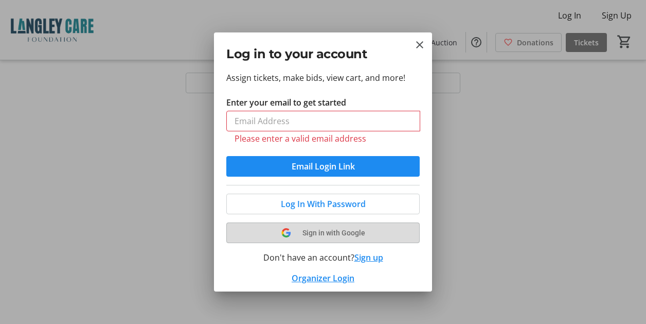
click at [327, 224] on button "Sign in with Google" at bounding box center [322, 232] width 193 height 21
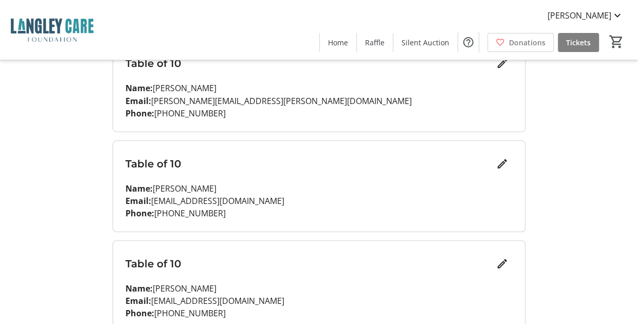
scroll to position [903, 0]
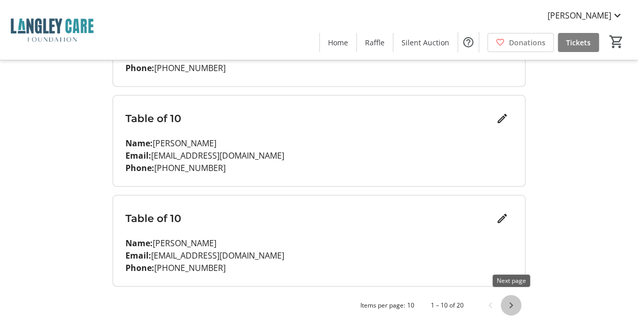
click at [512, 304] on span "Next page" at bounding box center [511, 304] width 21 height 21
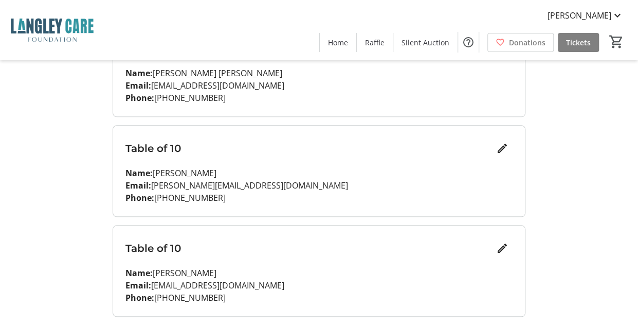
scroll to position [400, 0]
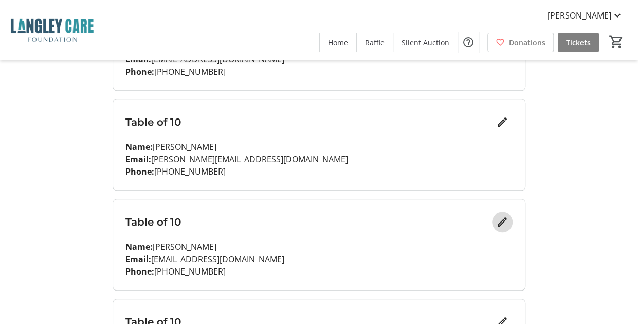
click at [507, 224] on mat-icon "Edit" at bounding box center [502, 222] width 12 height 12
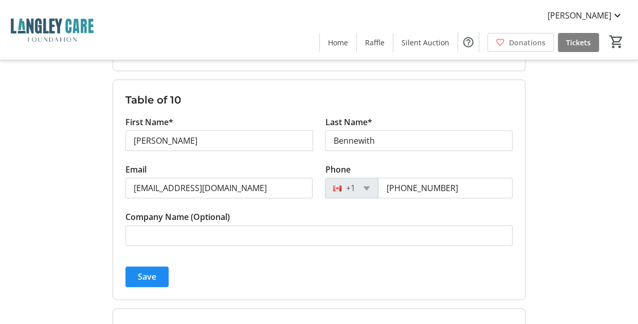
scroll to position [515, 0]
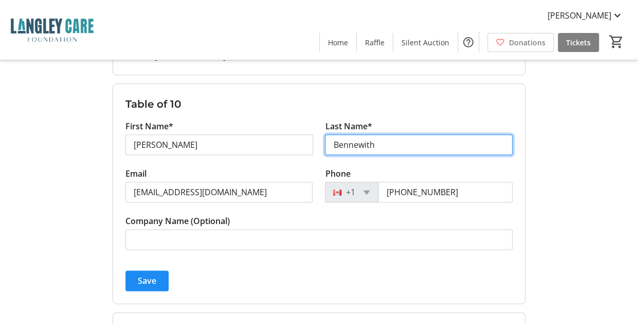
click at [366, 143] on input "Bennewith" at bounding box center [419, 144] width 188 height 21
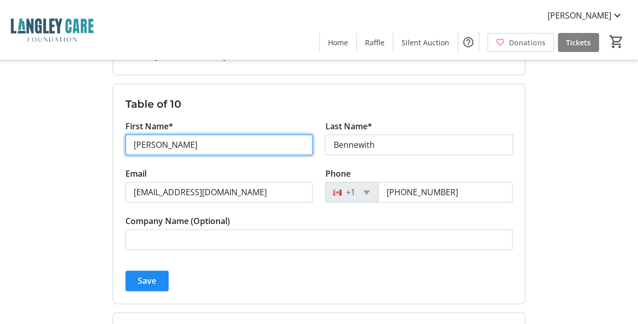
click at [206, 140] on input "[PERSON_NAME]" at bounding box center [220, 144] width 188 height 21
type input "[PERSON_NAME]"
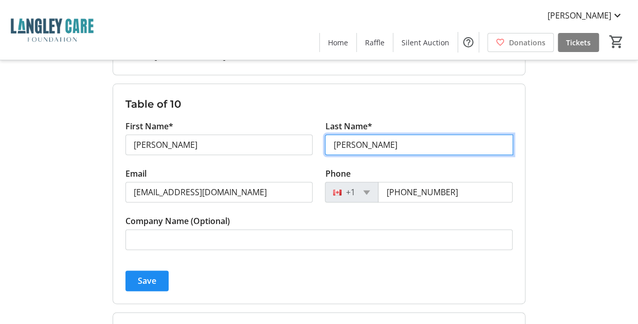
type input "[PERSON_NAME]"
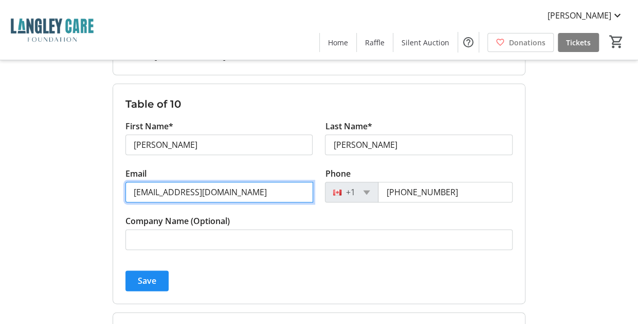
drag, startPoint x: 226, startPoint y: 188, endPoint x: 123, endPoint y: 181, distance: 103.7
click at [123, 181] on div "Email [EMAIL_ADDRESS][DOMAIN_NAME]" at bounding box center [219, 190] width 200 height 47
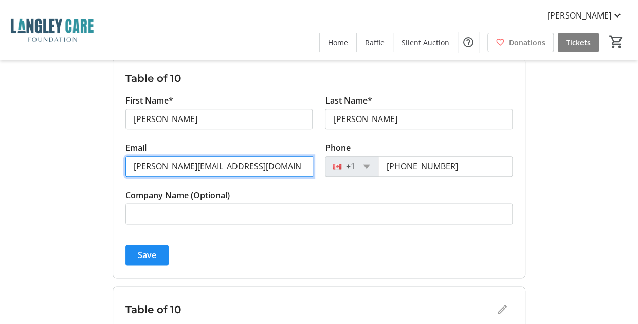
scroll to position [541, 0]
type input "[PERSON_NAME][EMAIL_ADDRESS][DOMAIN_NAME]"
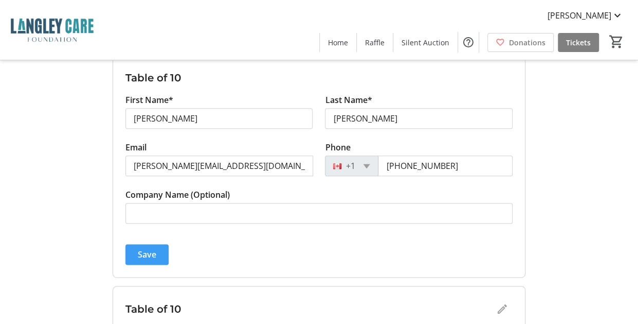
click at [142, 249] on span "Save" at bounding box center [147, 254] width 19 height 12
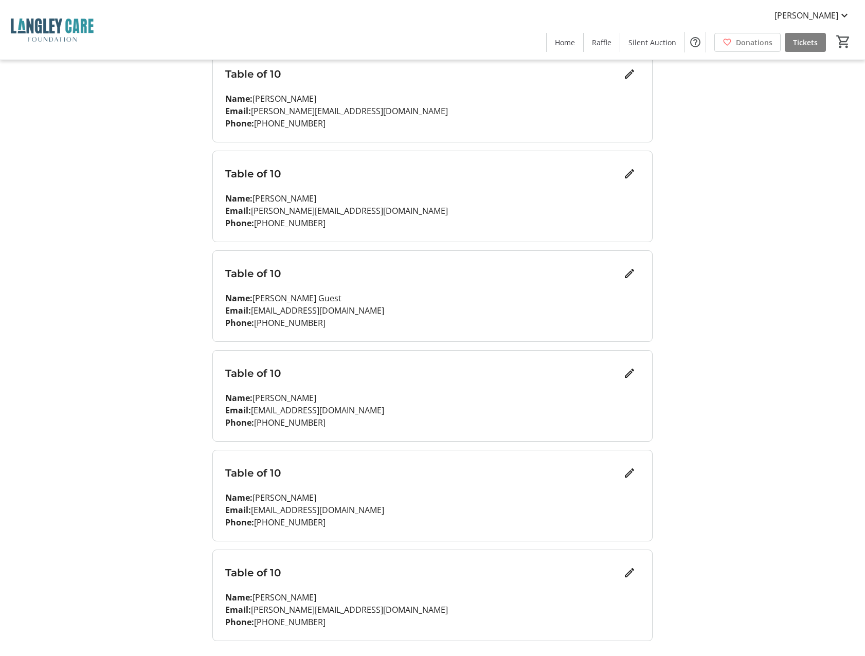
scroll to position [574, 0]
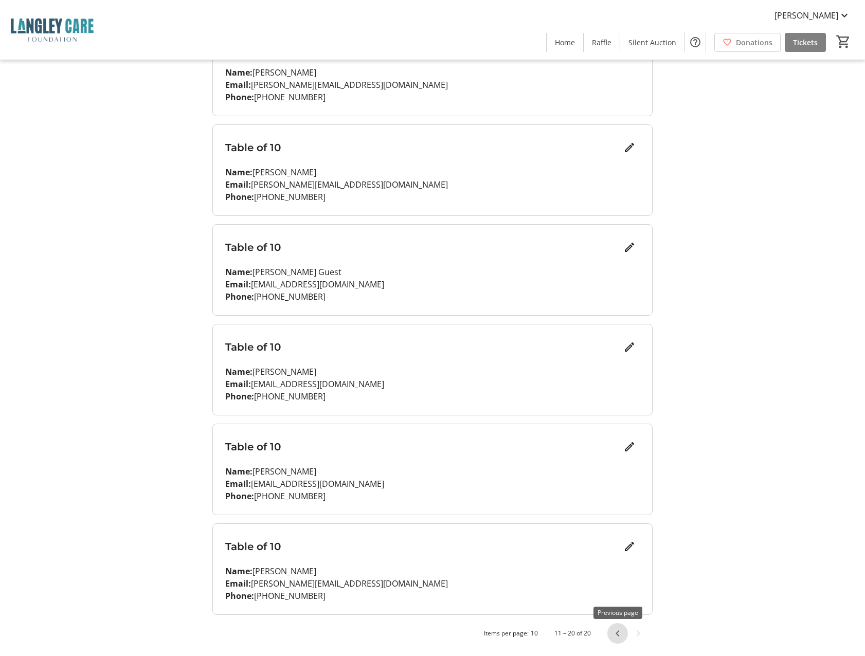
click at [623, 323] on span "Previous page" at bounding box center [618, 634] width 21 height 21
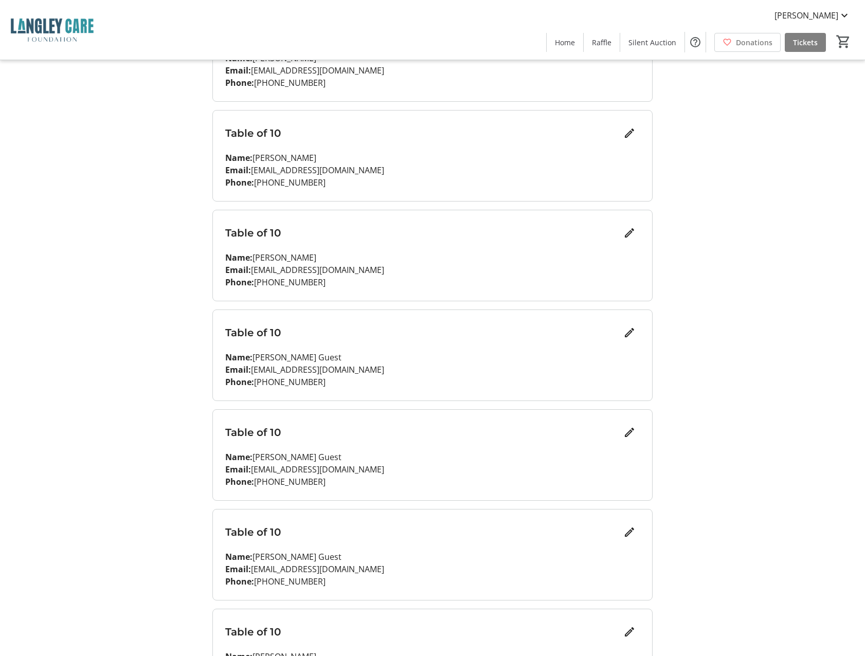
scroll to position [319, 0]
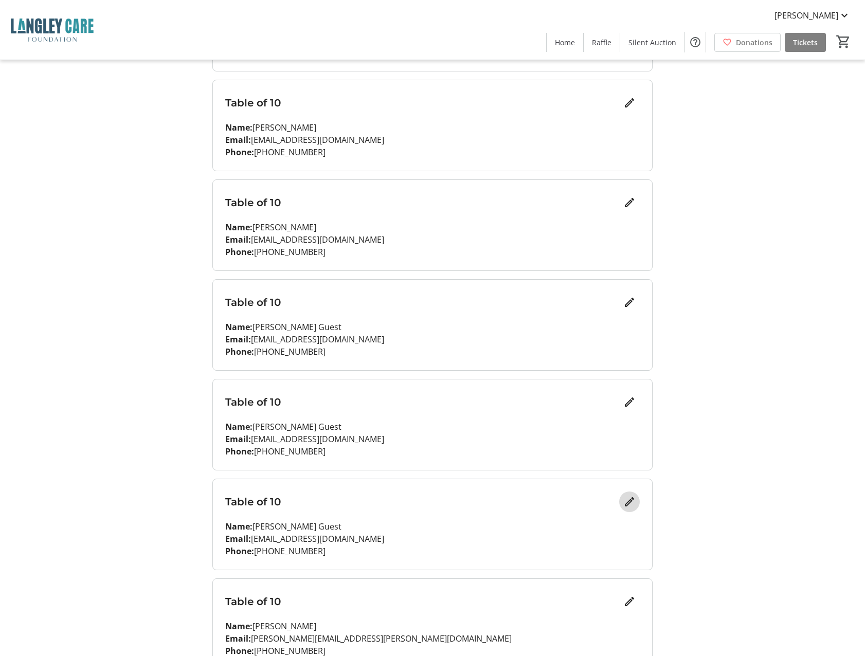
click at [625, 323] on mat-icon "Edit" at bounding box center [630, 502] width 12 height 12
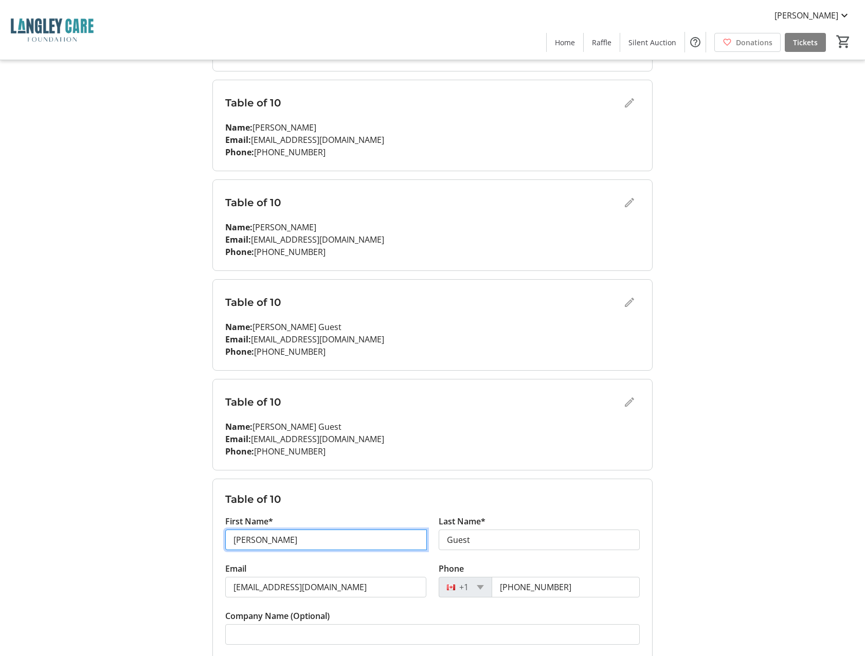
click at [313, 323] on input "[PERSON_NAME]" at bounding box center [326, 540] width 202 height 21
type input "Aly"
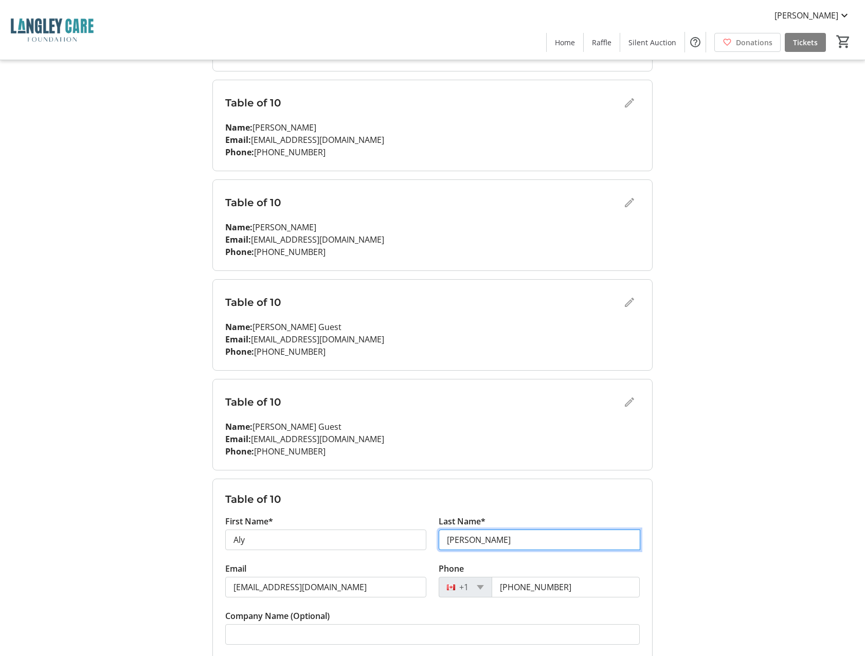
type input "[PERSON_NAME]"
drag, startPoint x: 323, startPoint y: 582, endPoint x: 197, endPoint y: 565, distance: 127.2
click at [197, 323] on div "My Event Tickets Here you can enter guest details for each ticket. Purchased ti…" at bounding box center [432, 360] width 679 height 1359
type input "[EMAIL_ADDRESS][DOMAIN_NAME]"
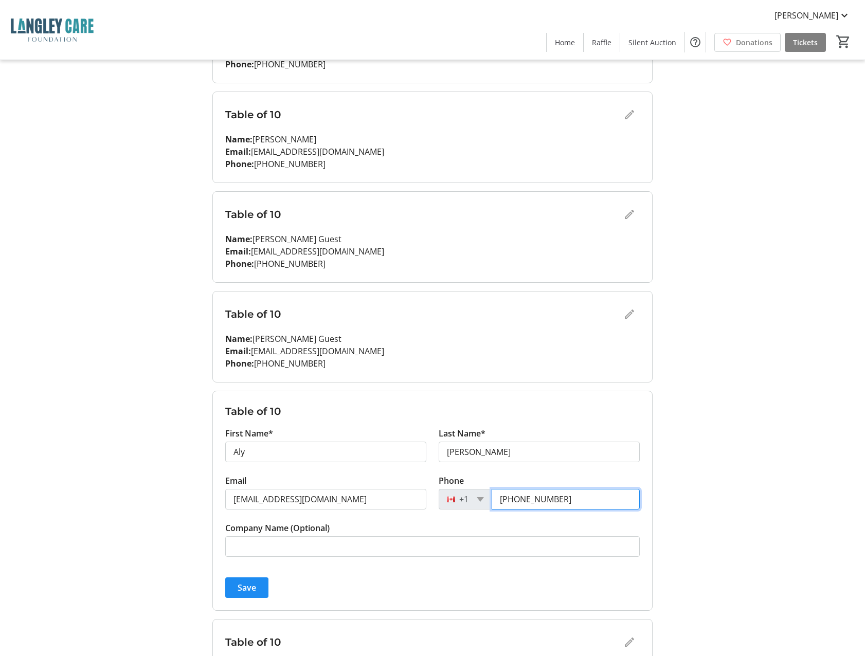
scroll to position [506, 0]
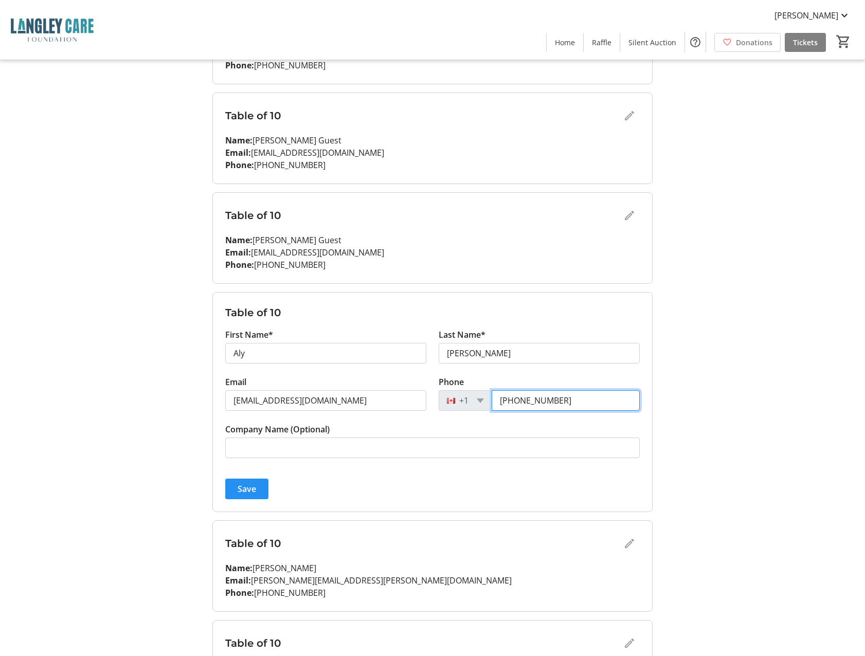
type input "[PHONE_NUMBER]"
click at [239, 323] on span "Save" at bounding box center [247, 489] width 19 height 12
